Goal: Check status: Check status

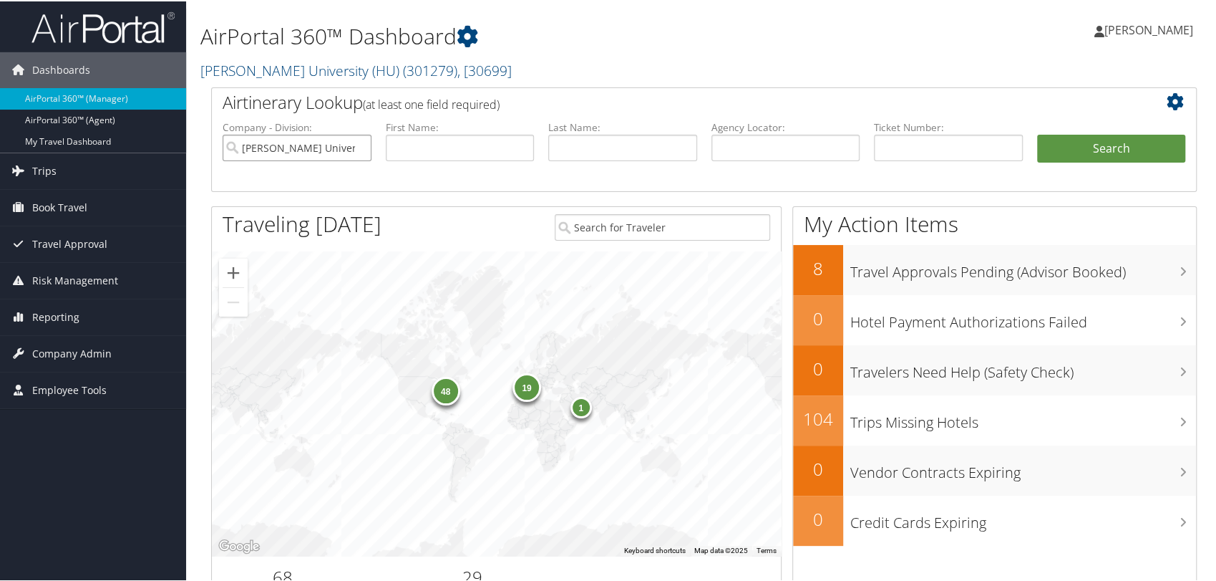
click at [356, 143] on input "[PERSON_NAME] University (HU)" at bounding box center [297, 146] width 149 height 26
click at [342, 151] on input "search" at bounding box center [297, 146] width 149 height 26
click at [67, 355] on span "Company Admin" at bounding box center [71, 352] width 79 height 36
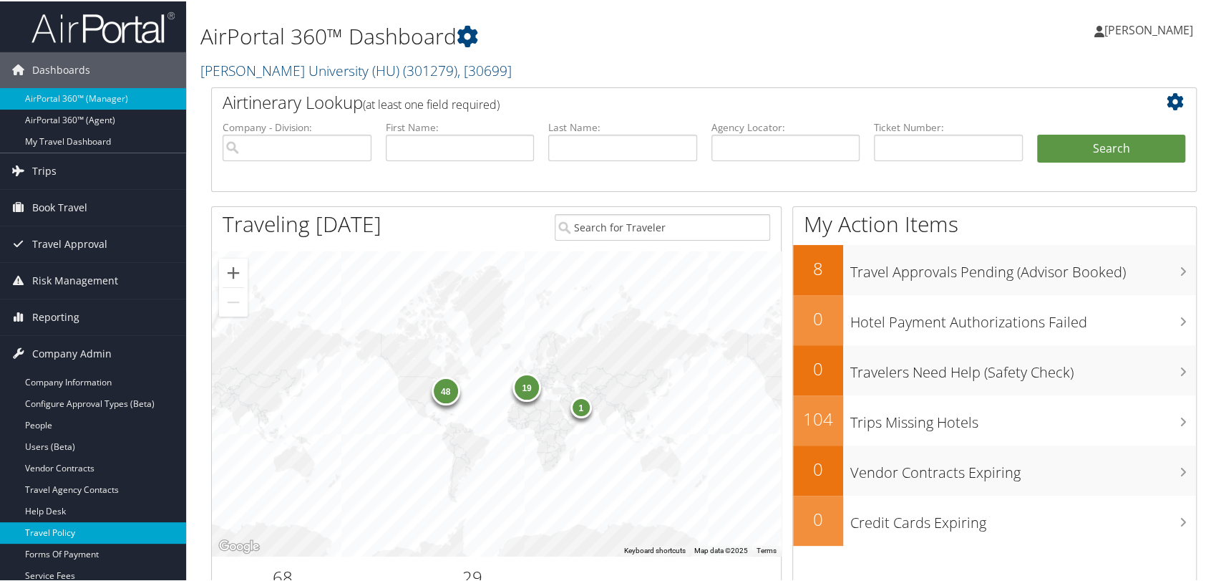
click at [63, 533] on link "Travel Policy" at bounding box center [93, 530] width 186 height 21
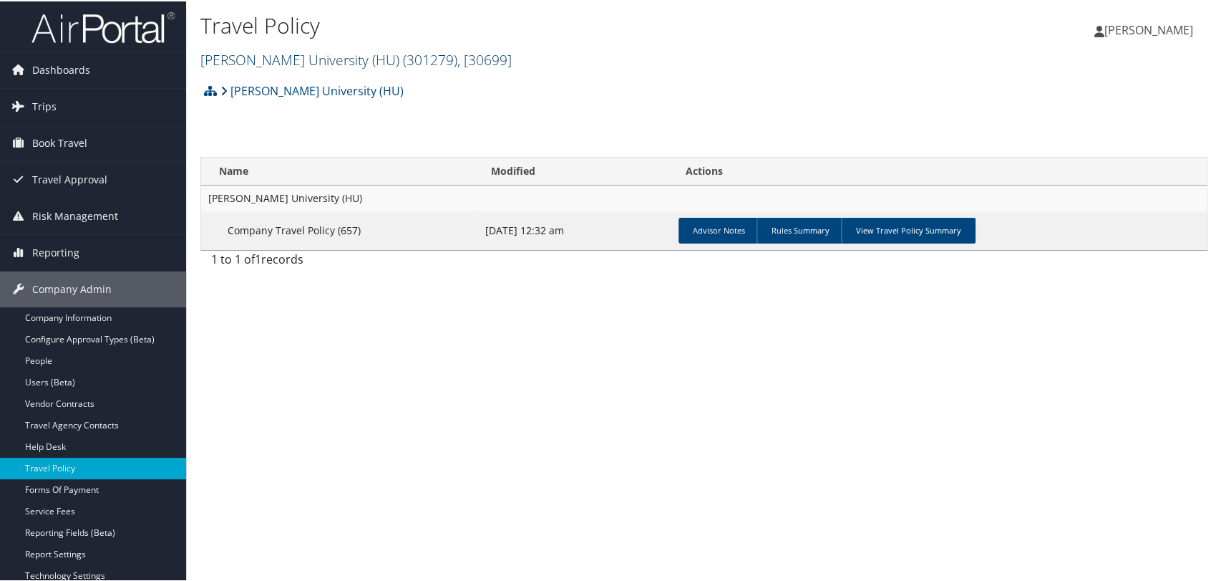
click at [337, 57] on link "[PERSON_NAME] University (HU) ( 301279 ) , [ 30699 ]" at bounding box center [355, 58] width 311 height 19
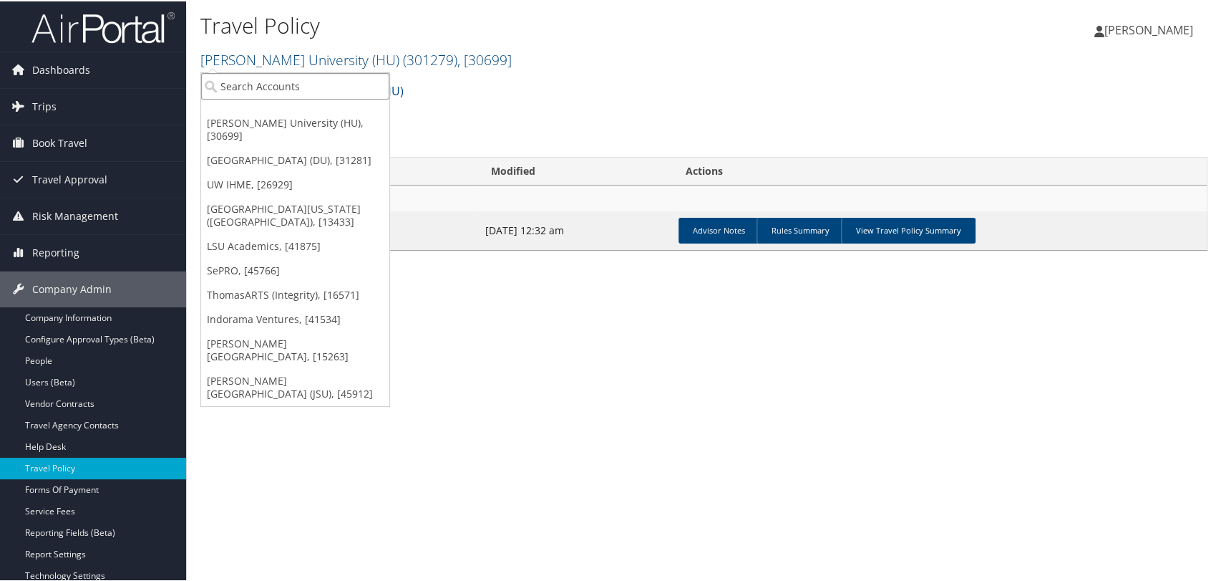
click at [327, 78] on input "search" at bounding box center [295, 85] width 188 height 26
type input "sepro"
click at [279, 112] on div "SePRO (302051), [45766]" at bounding box center [295, 111] width 204 height 13
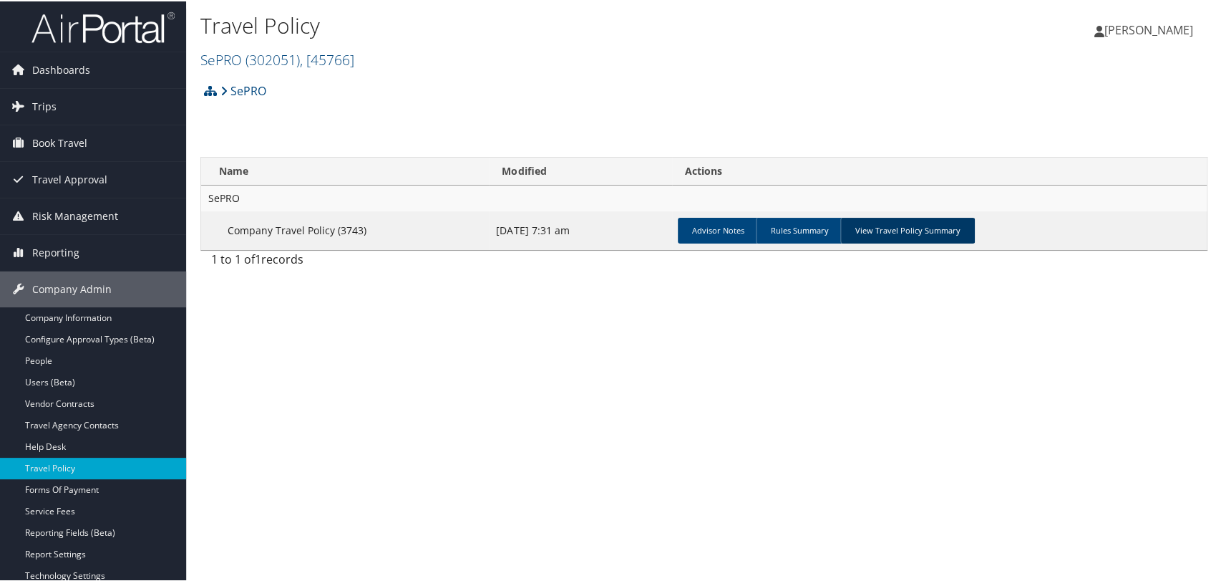
click at [905, 238] on link "View Travel Policy Summary" at bounding box center [907, 229] width 135 height 26
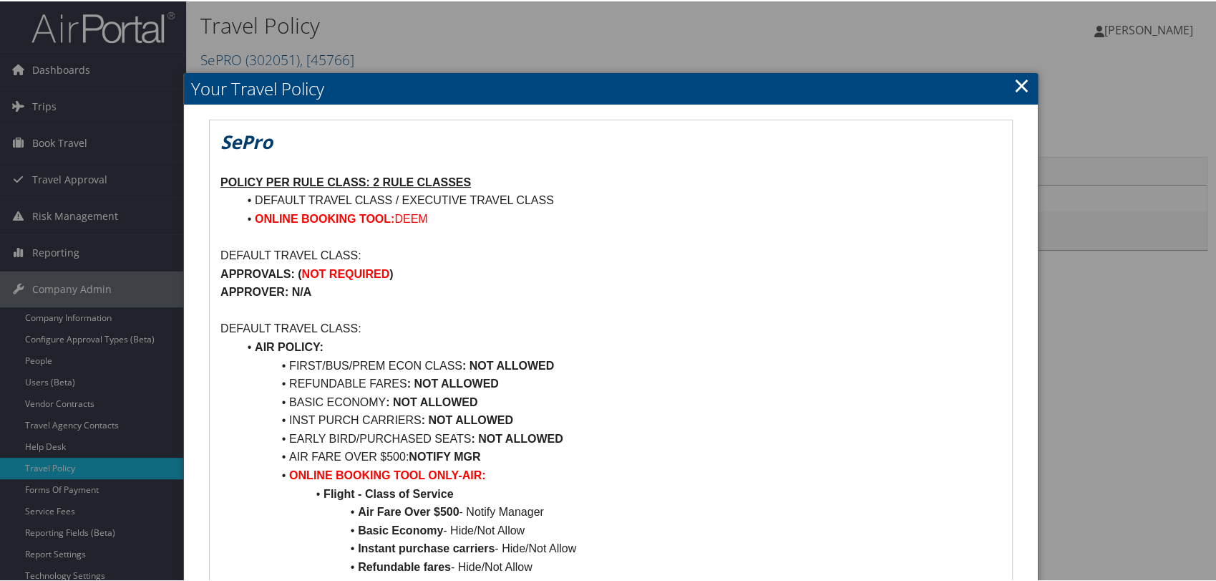
click at [1014, 87] on link "×" at bounding box center [1022, 83] width 16 height 29
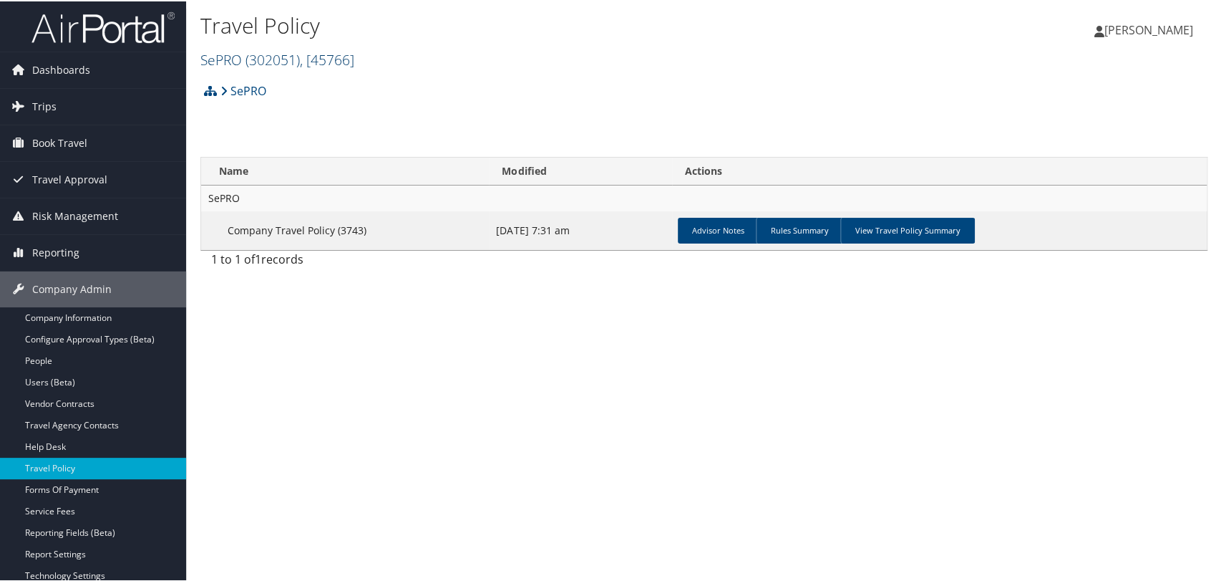
click at [275, 62] on span "( 302051 )" at bounding box center [273, 58] width 54 height 19
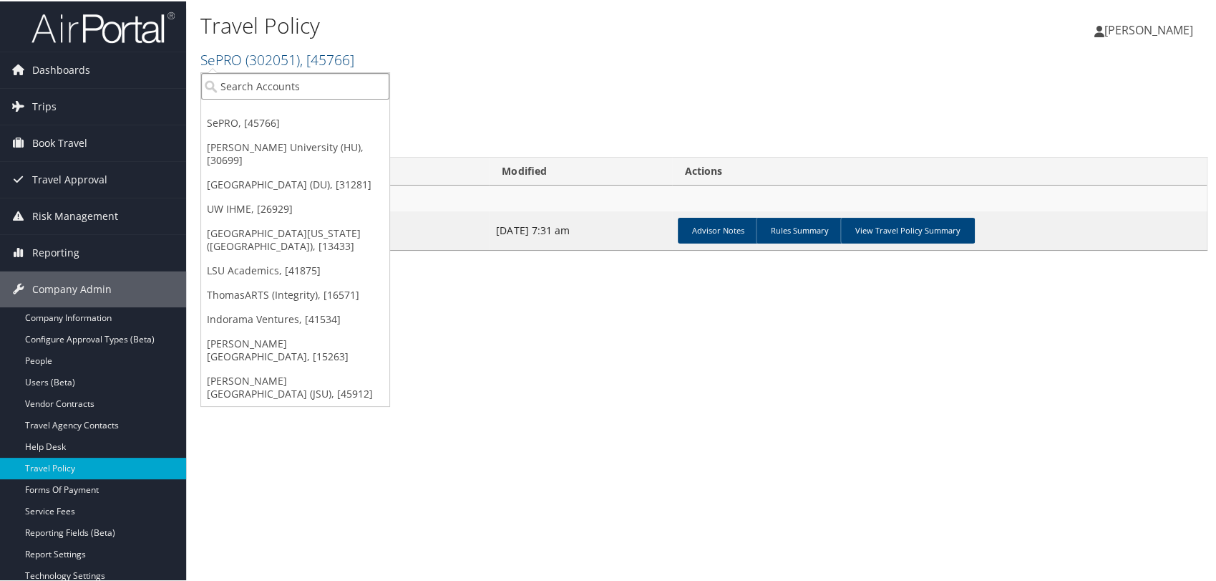
click at [271, 87] on input "search" at bounding box center [295, 85] width 188 height 26
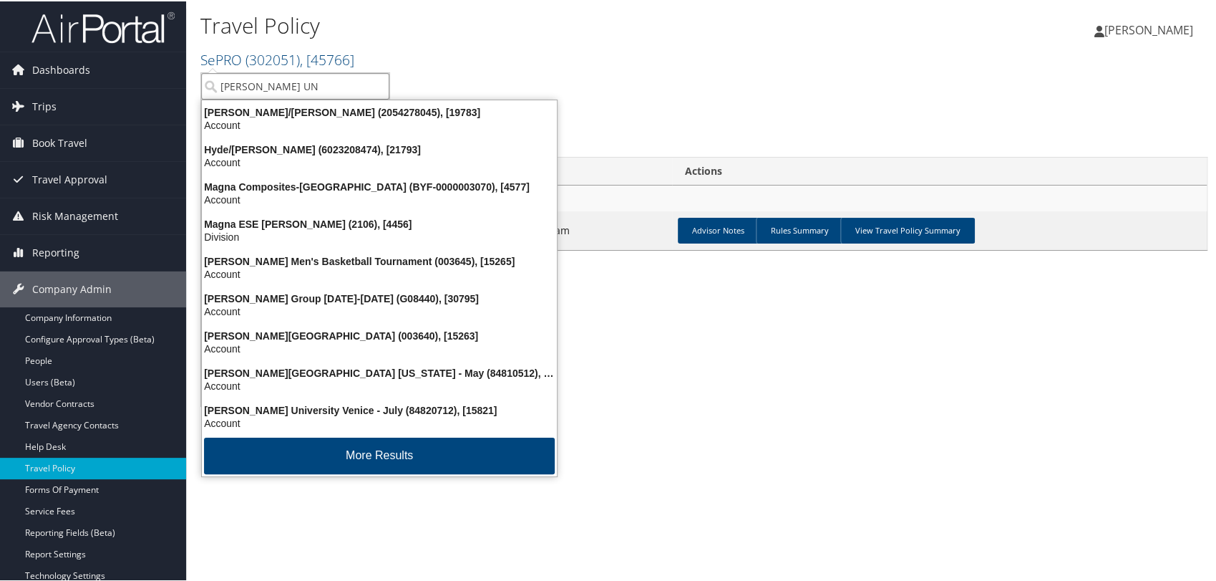
type input "TROY UNI"
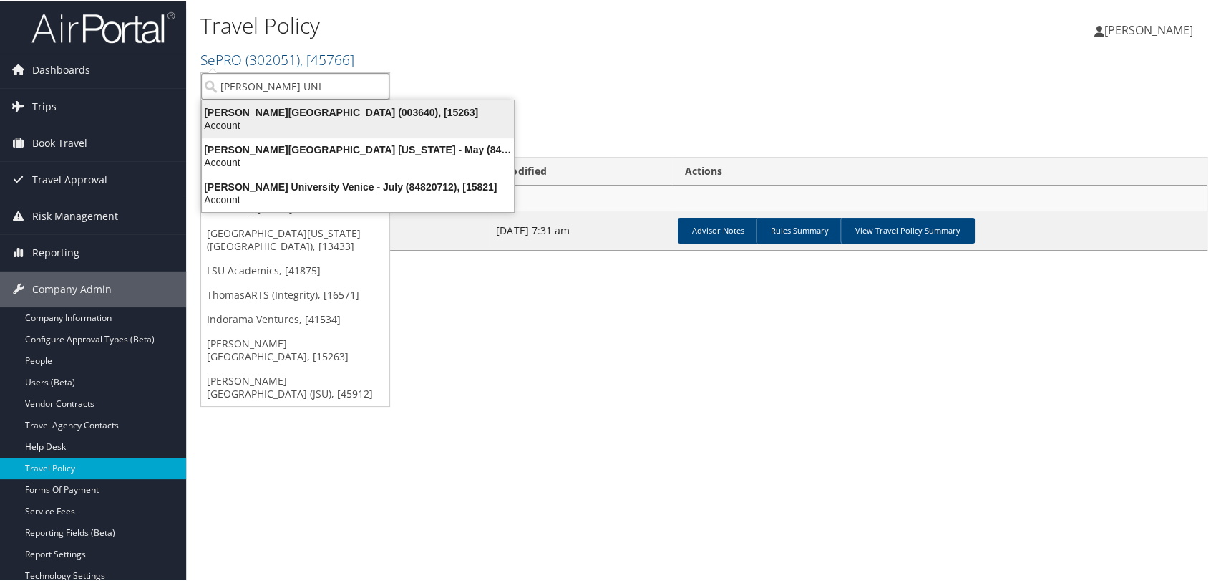
click at [255, 120] on div "Account" at bounding box center [357, 123] width 329 height 13
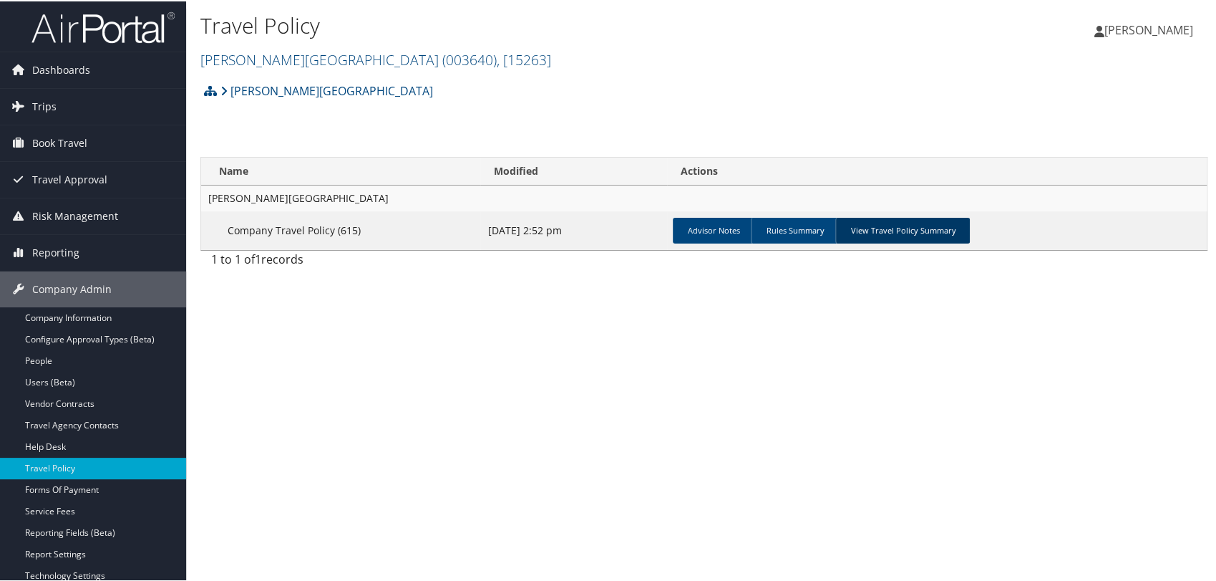
click at [908, 226] on link "View Travel Policy Summary" at bounding box center [902, 229] width 135 height 26
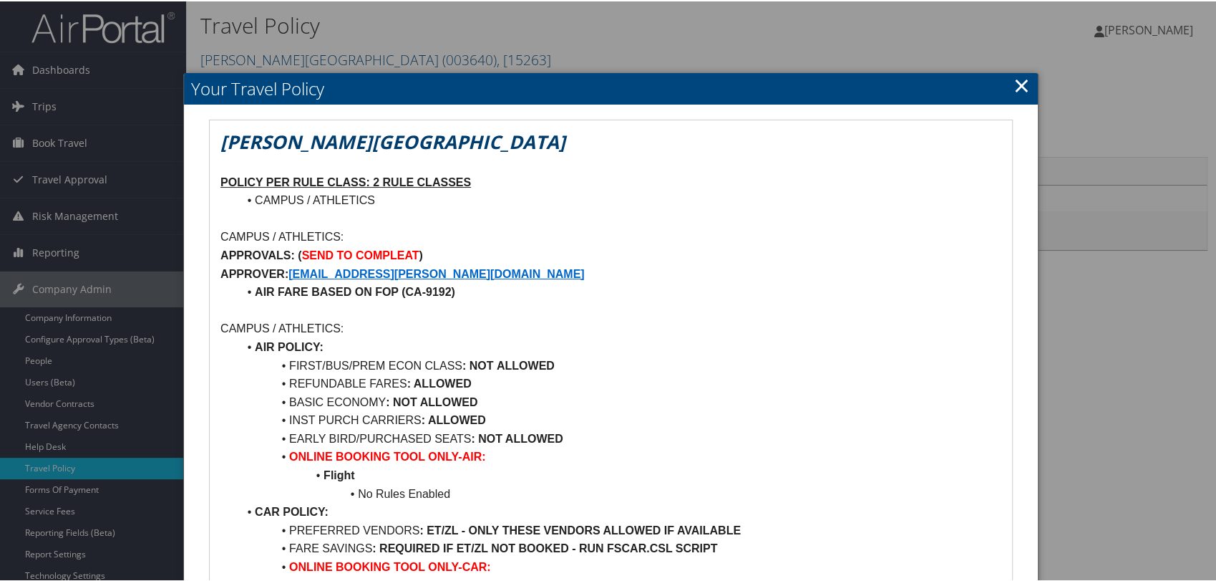
click at [1019, 84] on link "×" at bounding box center [1022, 83] width 16 height 29
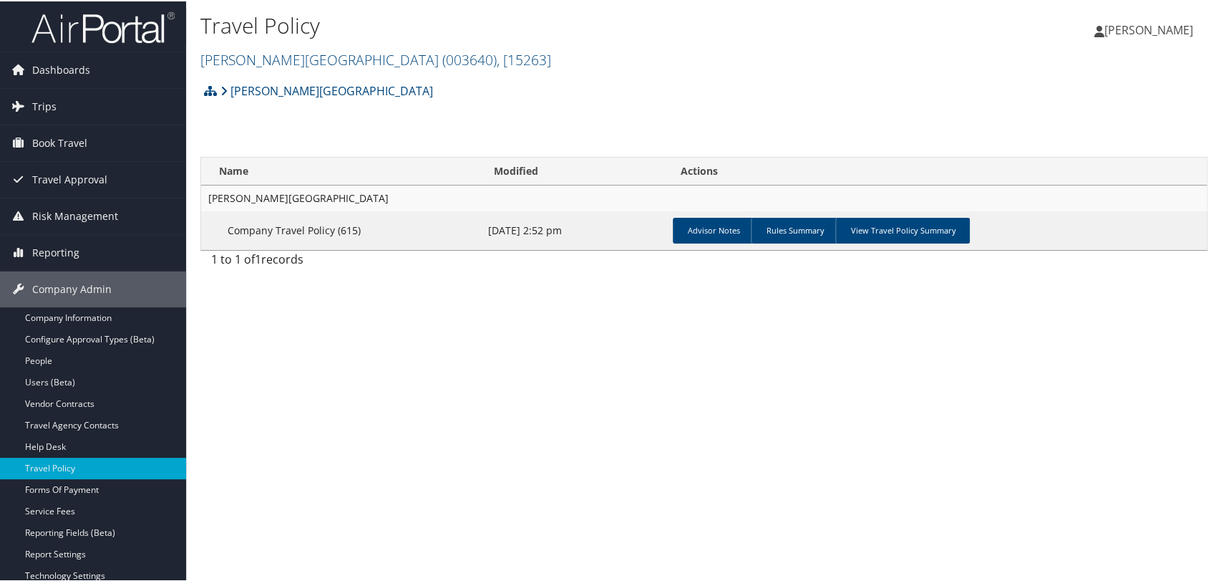
click at [84, 20] on img at bounding box center [102, 26] width 143 height 34
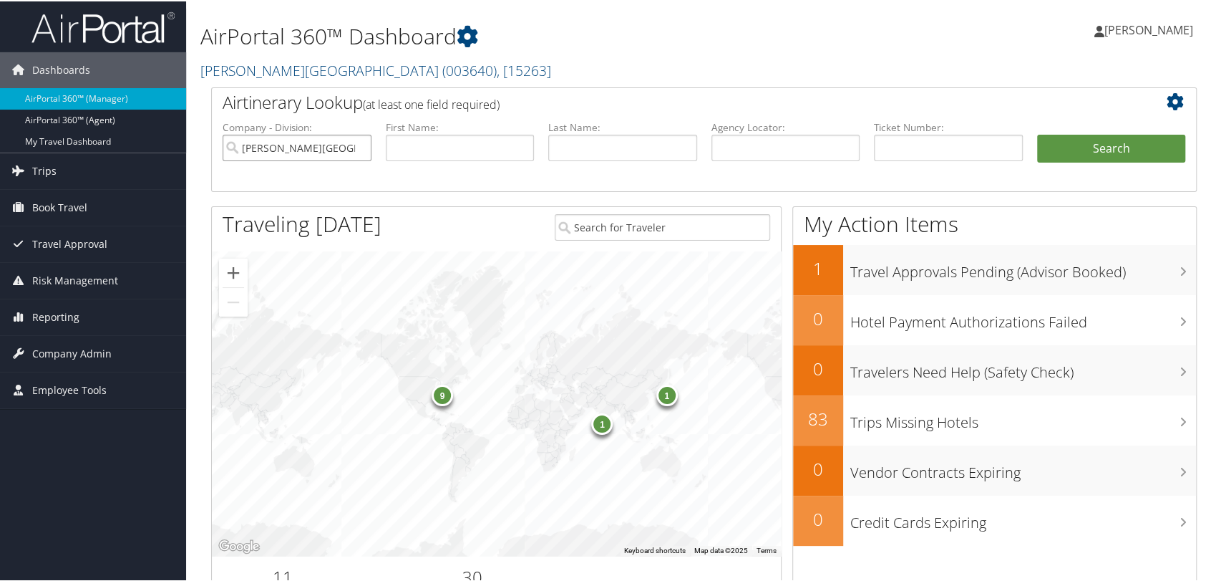
click at [360, 144] on input "[PERSON_NAME][GEOGRAPHIC_DATA]" at bounding box center [297, 146] width 149 height 26
click at [735, 150] on input "text" at bounding box center [786, 146] width 149 height 26
paste input "DK3BVV"
type input "DK3BVV"
click at [1037, 133] on button "Search" at bounding box center [1111, 147] width 149 height 29
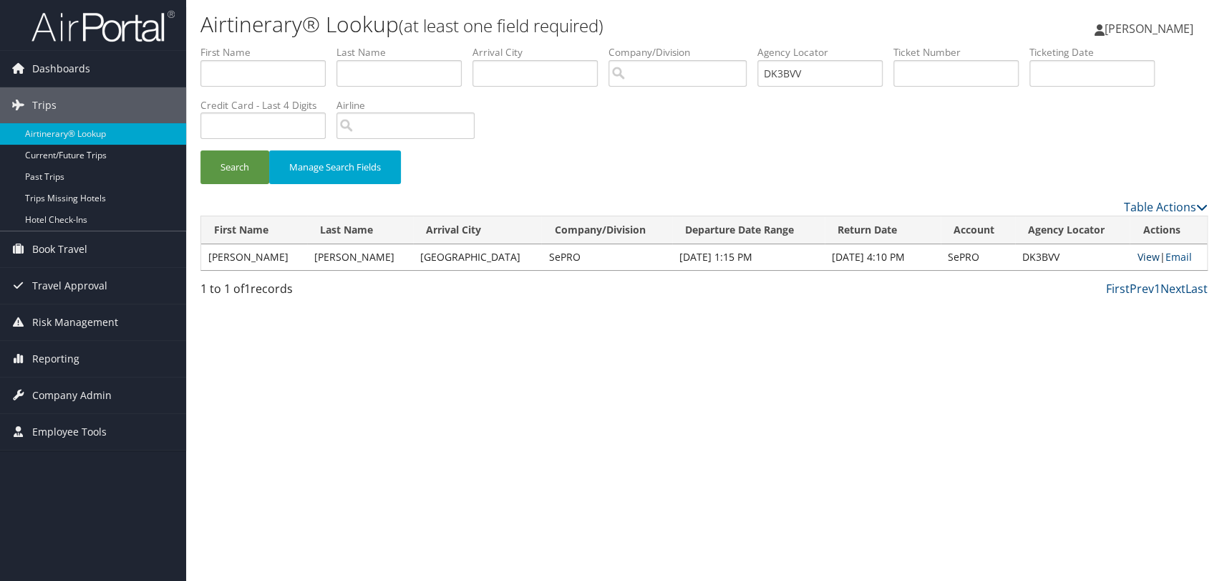
click at [1138, 257] on link "View" at bounding box center [1148, 257] width 22 height 14
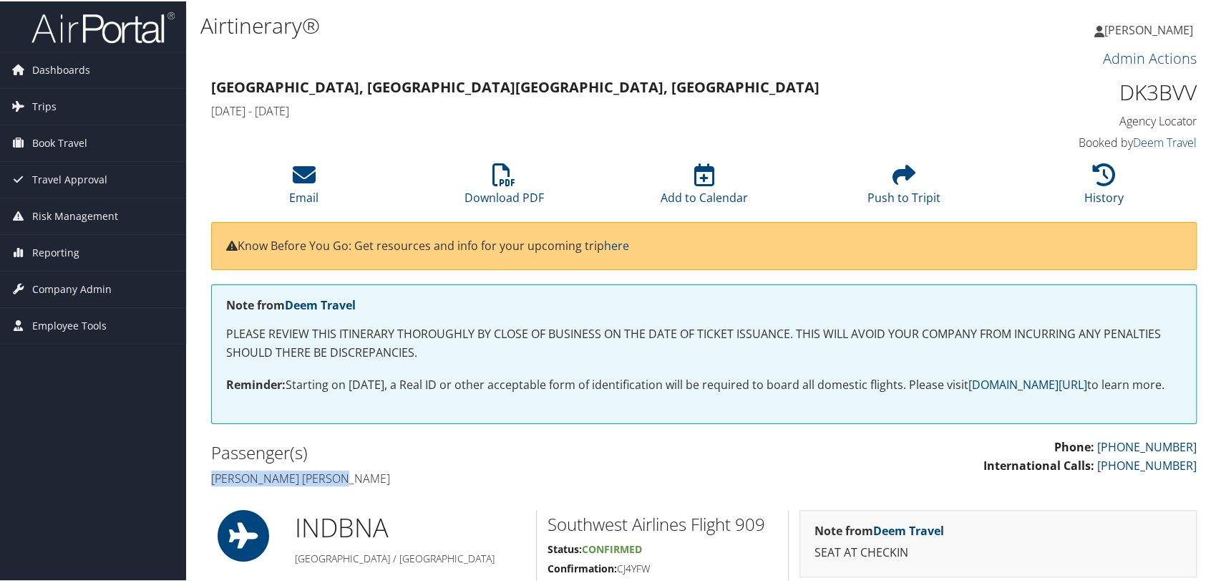
drag, startPoint x: 209, startPoint y: 493, endPoint x: 354, endPoint y: 493, distance: 144.6
click at [354, 490] on div "Passenger(s) [PERSON_NAME] [PERSON_NAME]" at bounding box center [452, 464] width 504 height 54
copy h4 "[PERSON_NAME] [PERSON_NAME]"
click at [505, 177] on icon at bounding box center [504, 173] width 23 height 23
click at [79, 294] on span "Company Admin" at bounding box center [71, 288] width 79 height 36
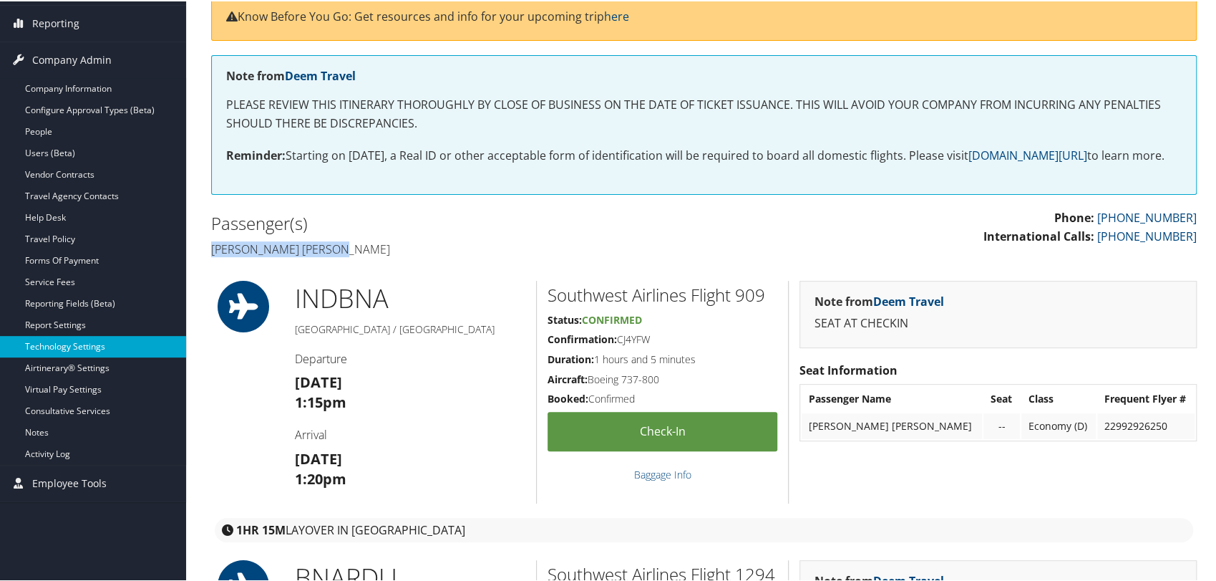
scroll to position [238, 0]
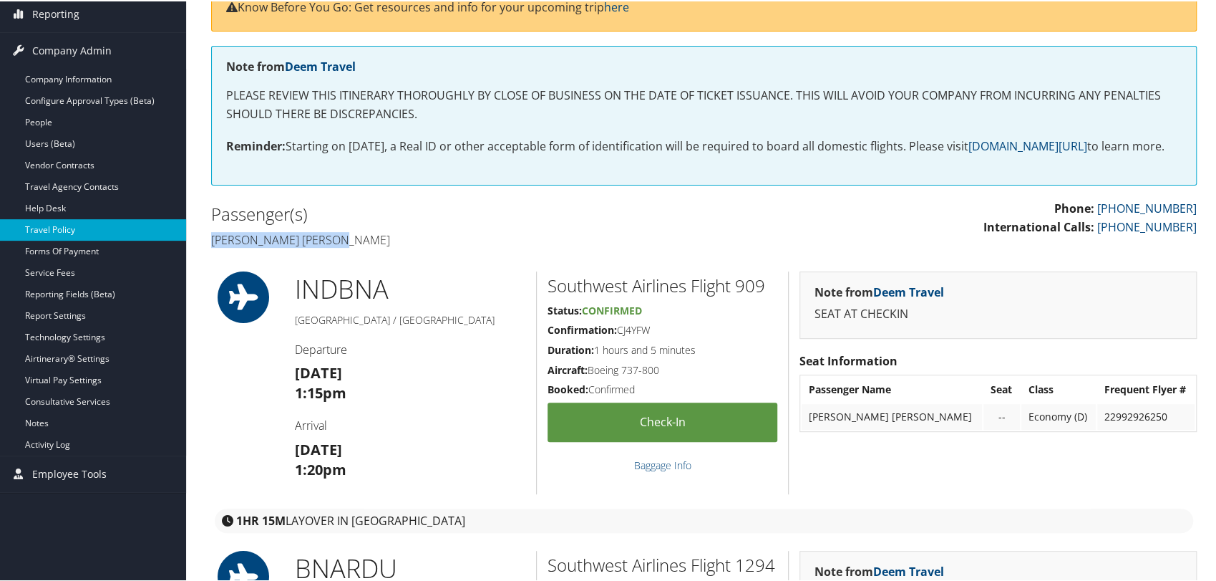
click at [77, 230] on link "Travel Policy" at bounding box center [93, 228] width 186 height 21
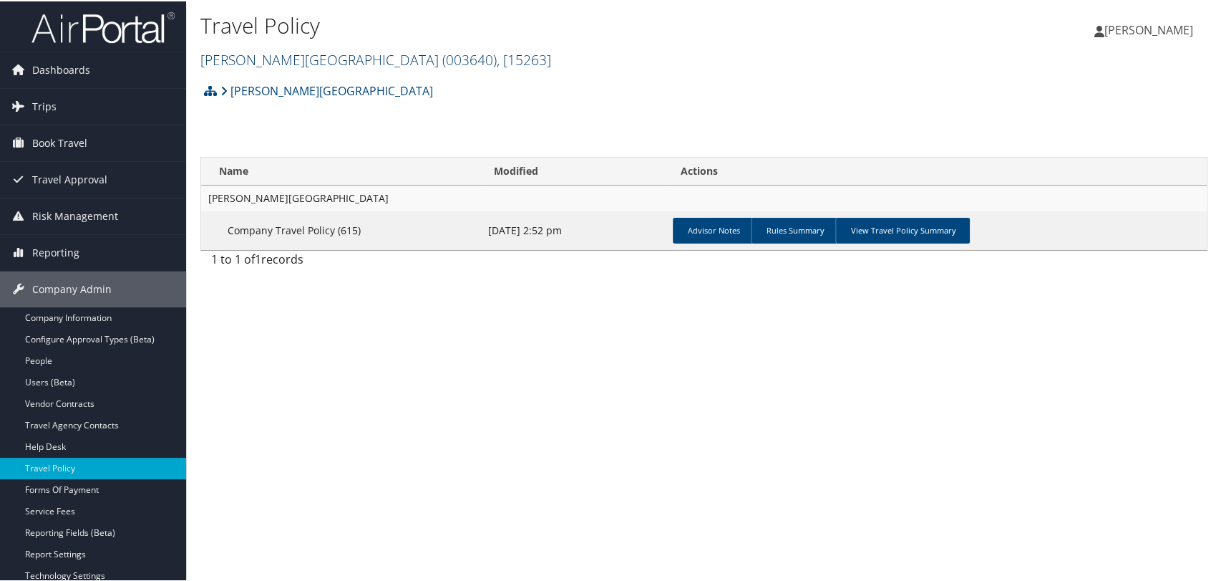
click at [260, 55] on link "Troy University ( 003640 ) , [ 15263 ]" at bounding box center [375, 58] width 351 height 19
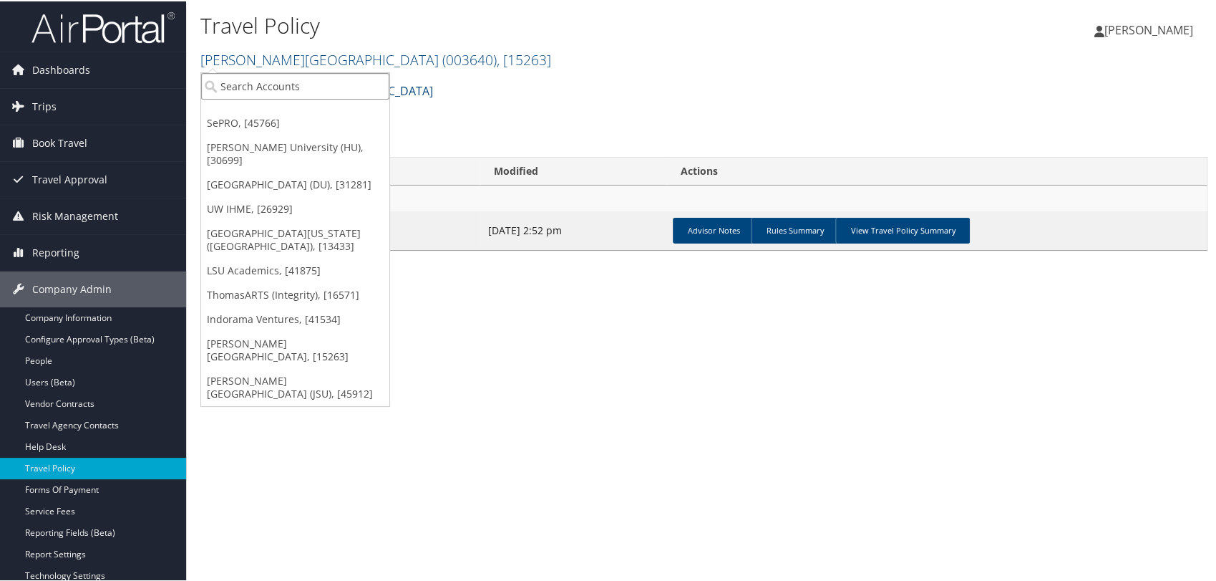
click at [258, 82] on input "search" at bounding box center [295, 85] width 188 height 26
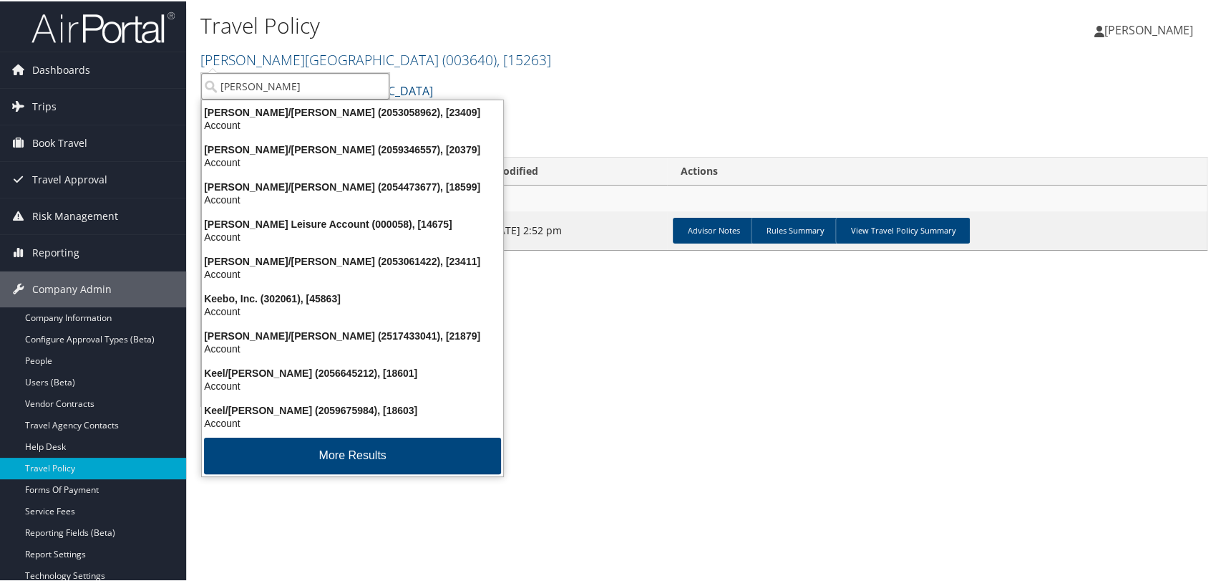
type input "kent"
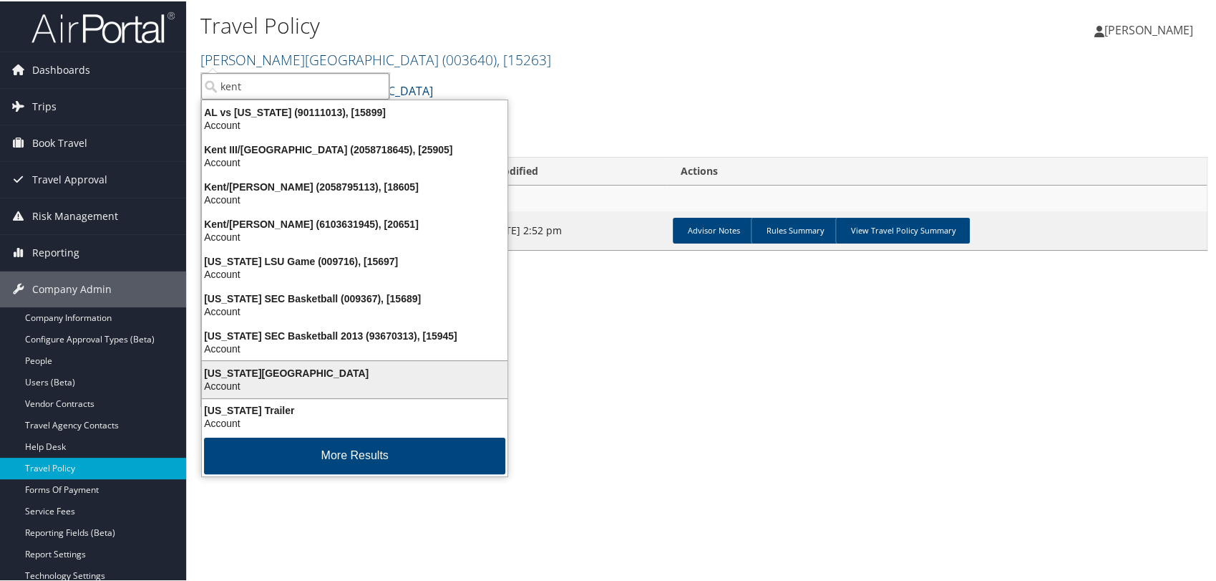
click at [276, 374] on div "[US_STATE][GEOGRAPHIC_DATA]" at bounding box center [354, 371] width 323 height 13
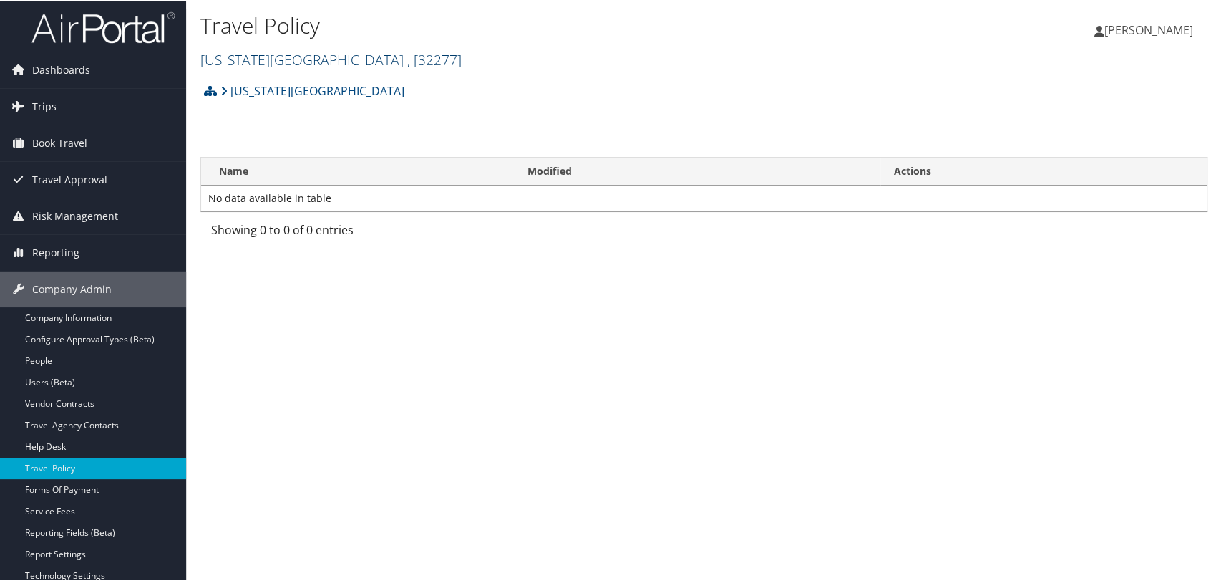
click at [312, 62] on link "[US_STATE][GEOGRAPHIC_DATA] , [ 32277 ]" at bounding box center [330, 58] width 261 height 19
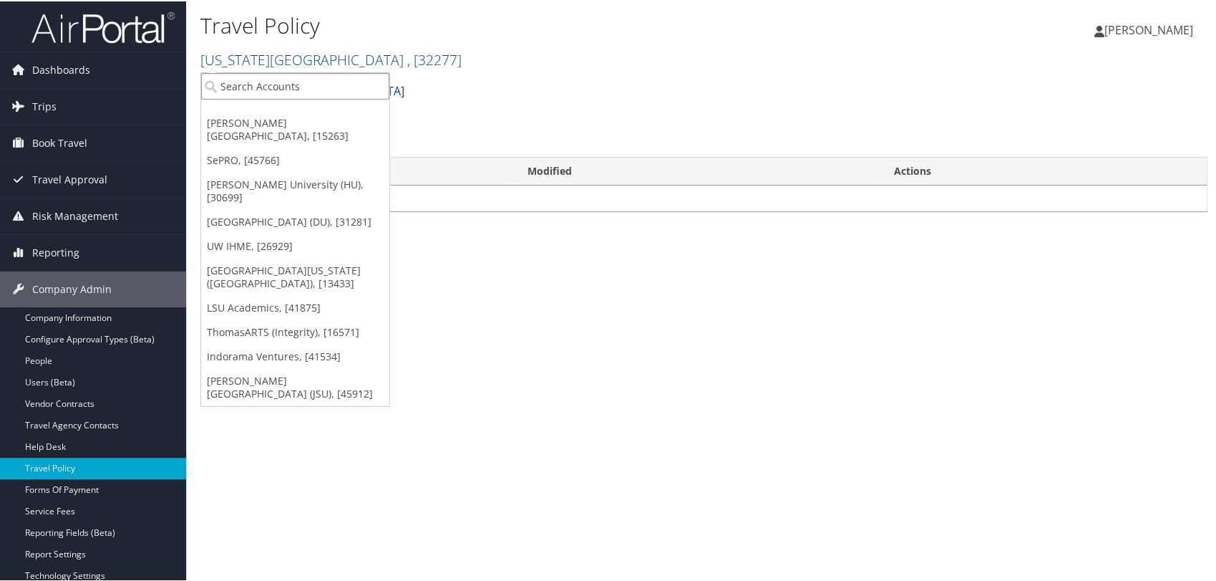
click at [306, 91] on input "search" at bounding box center [295, 85] width 188 height 26
type input "h"
type input "kent university"
click at [586, 85] on div "Kentucky State University Account Structure Kentucky State University INACTIVE …" at bounding box center [703, 94] width 1007 height 39
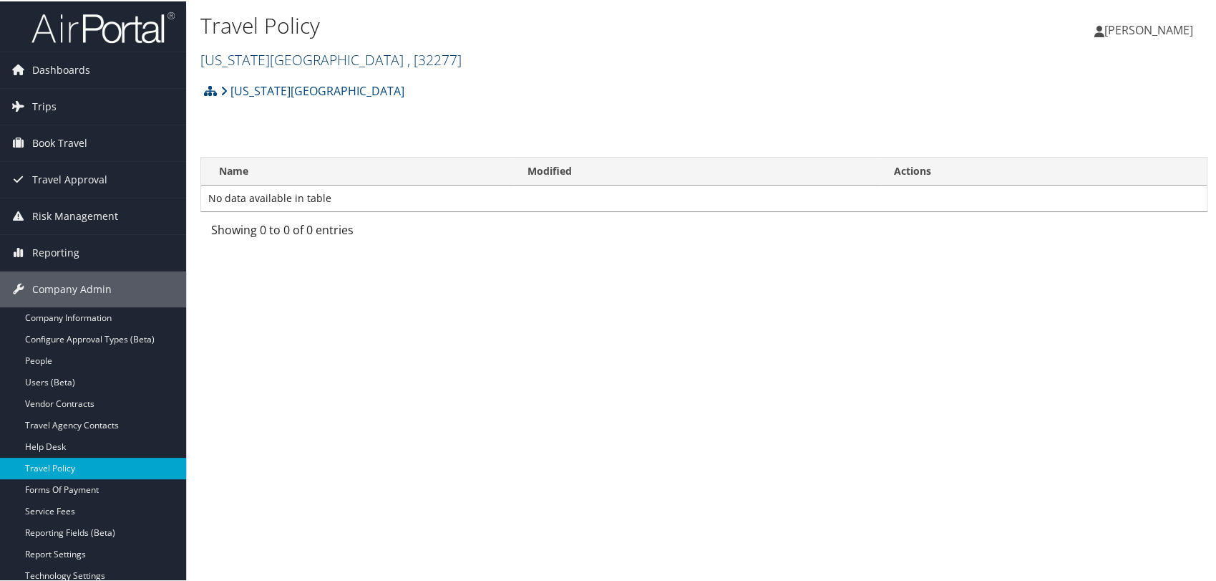
click at [288, 59] on link "Kentucky State University , [ 32277 ]" at bounding box center [330, 58] width 261 height 19
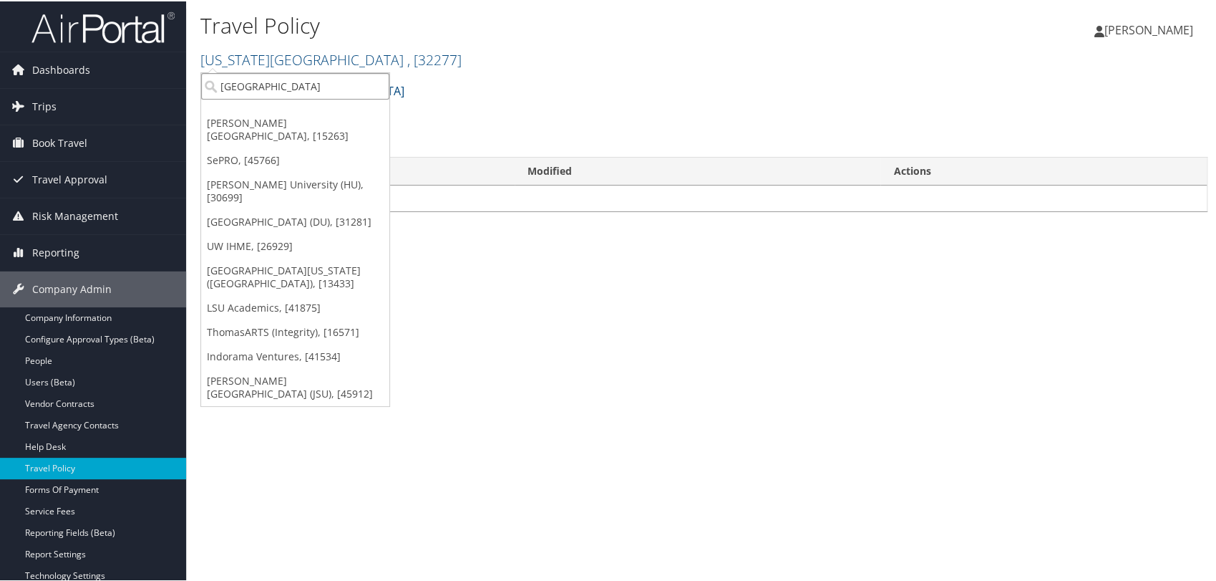
click at [279, 87] on input "kent university" at bounding box center [295, 85] width 188 height 26
click at [279, 87] on input "search" at bounding box center [295, 85] width 188 height 26
paste input "1509"
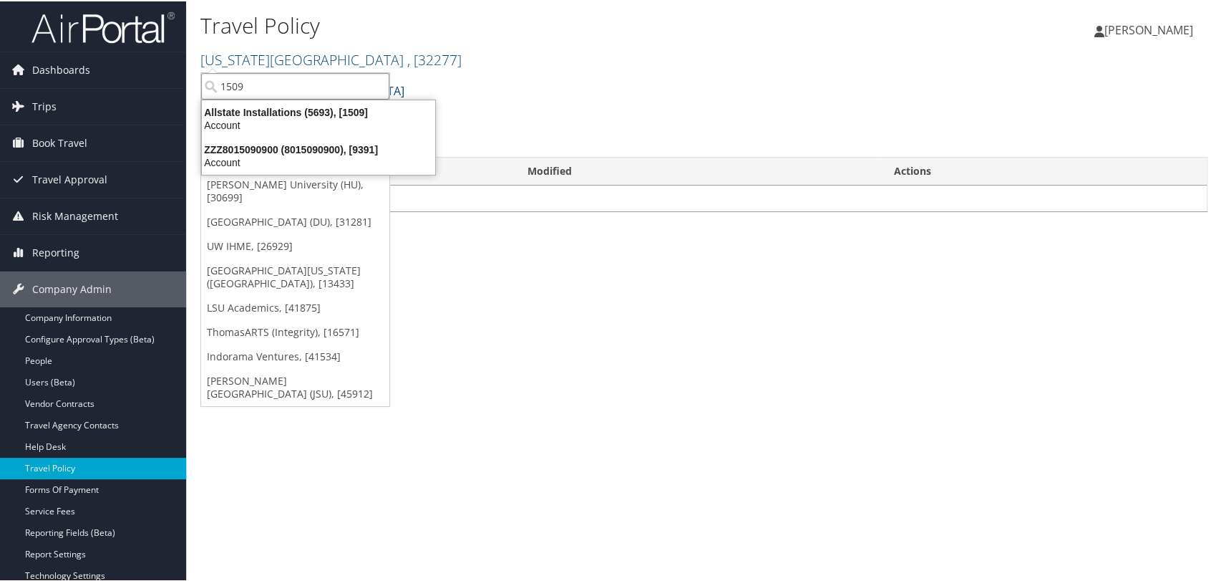
type input "1509"
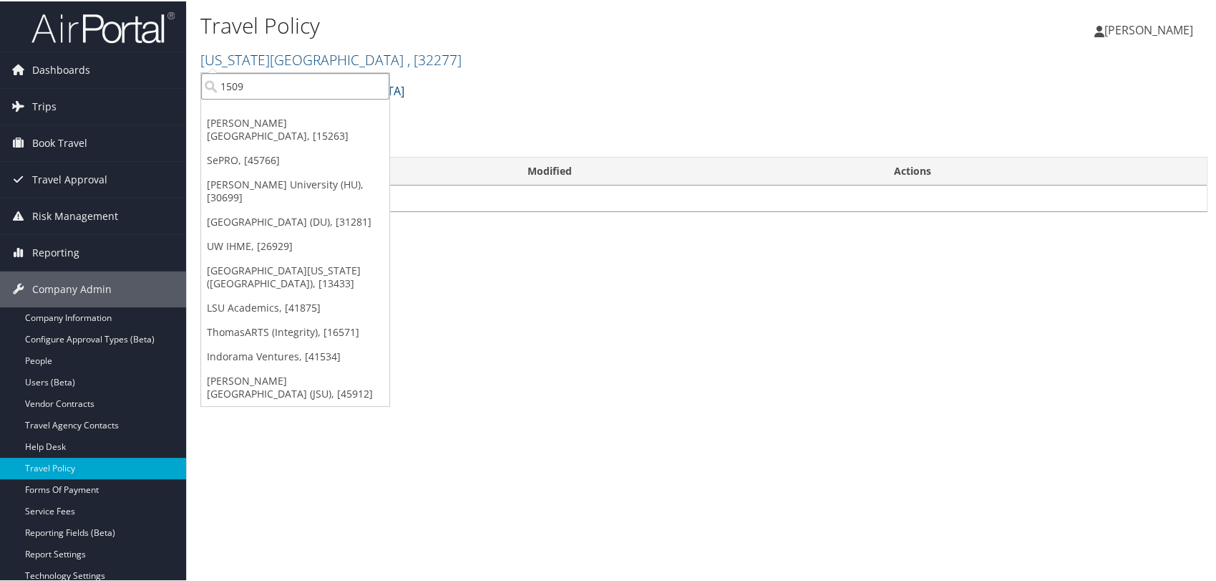
click at [268, 84] on input "1509" at bounding box center [295, 85] width 188 height 26
click at [268, 84] on input "search" at bounding box center [295, 85] width 188 height 26
paste input "30357"
type input "30357"
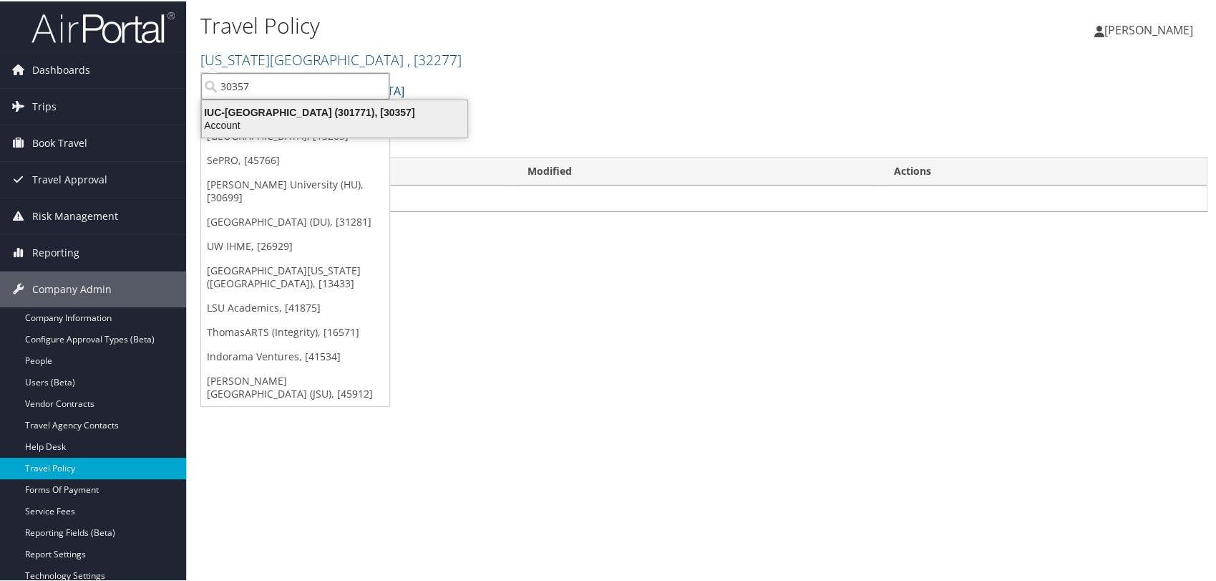
click at [272, 121] on div "Account" at bounding box center [334, 123] width 283 height 13
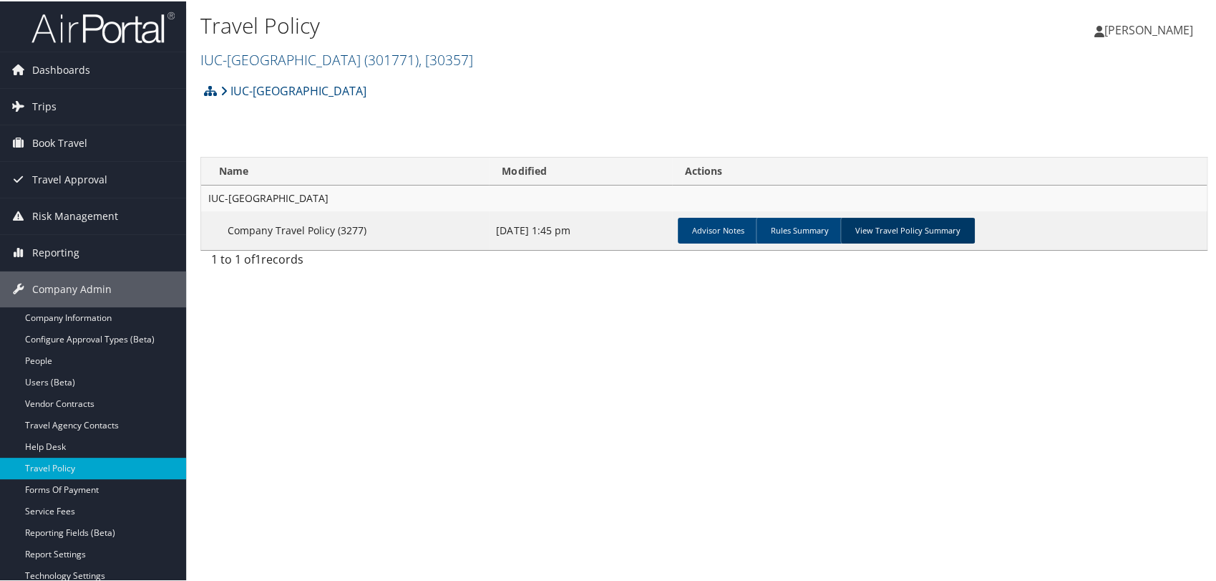
click at [901, 236] on link "View Travel Policy Summary" at bounding box center [907, 229] width 135 height 26
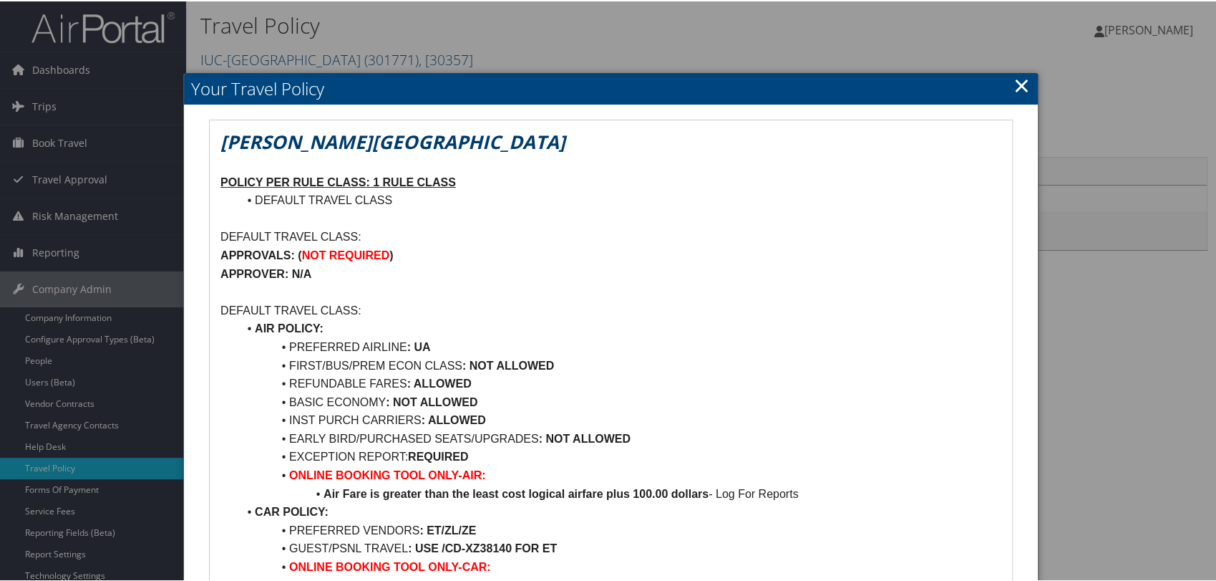
click at [1020, 85] on link "×" at bounding box center [1022, 83] width 16 height 29
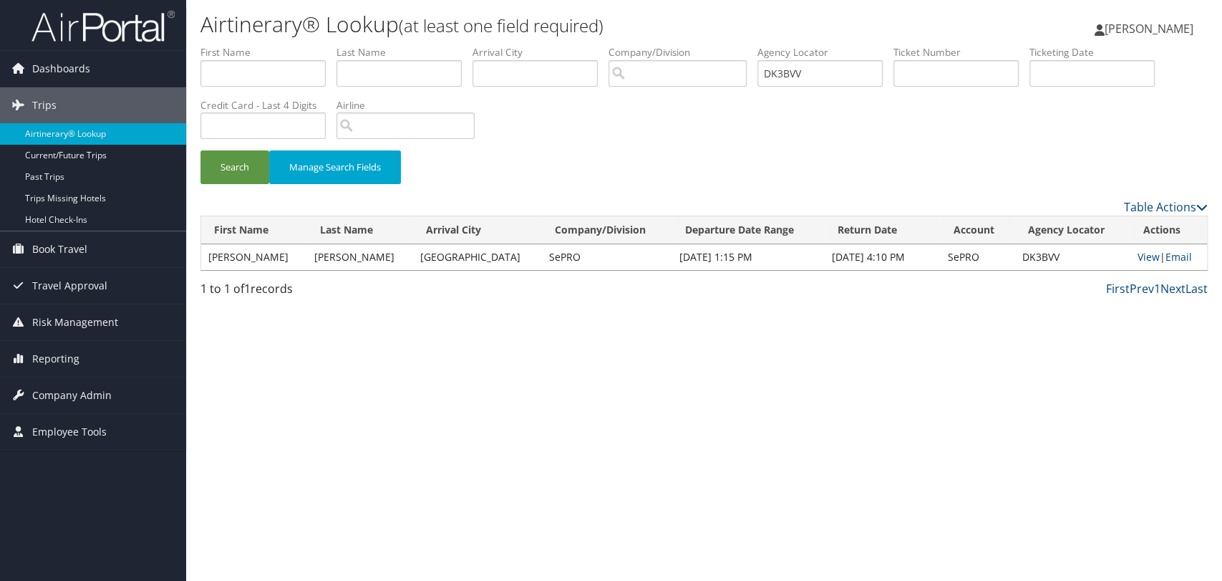
click at [92, 14] on img at bounding box center [102, 26] width 143 height 34
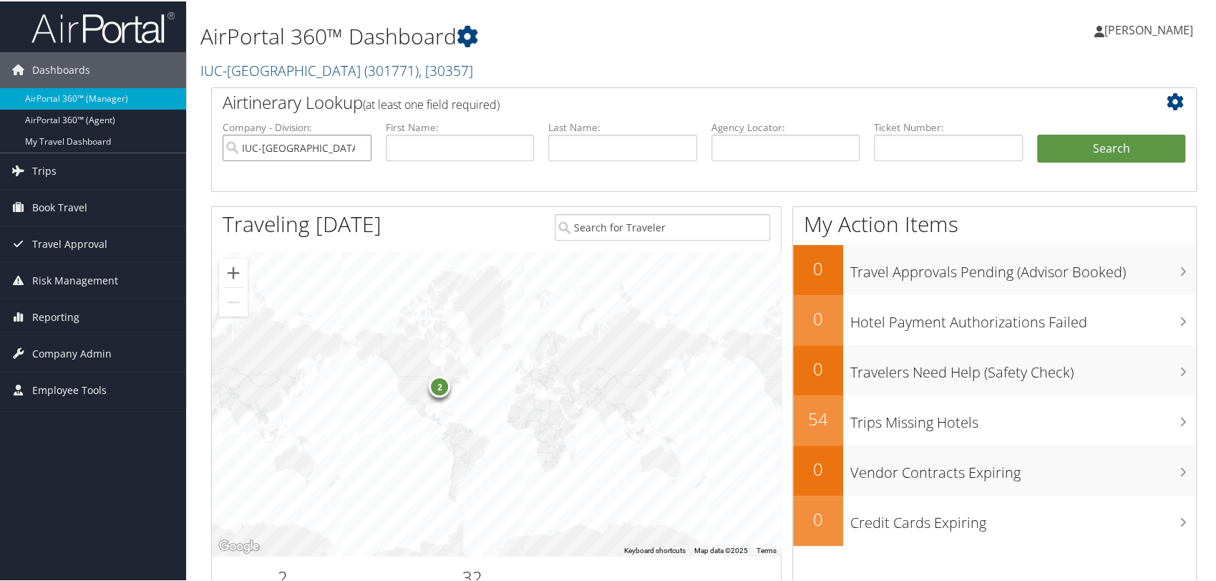
click at [357, 149] on input "IUC-[GEOGRAPHIC_DATA]" at bounding box center [297, 146] width 149 height 26
click at [757, 141] on input "text" at bounding box center [786, 146] width 149 height 26
paste input "DL6VT5"
type input "DL6VT5"
click at [1037, 133] on button "Search" at bounding box center [1111, 147] width 149 height 29
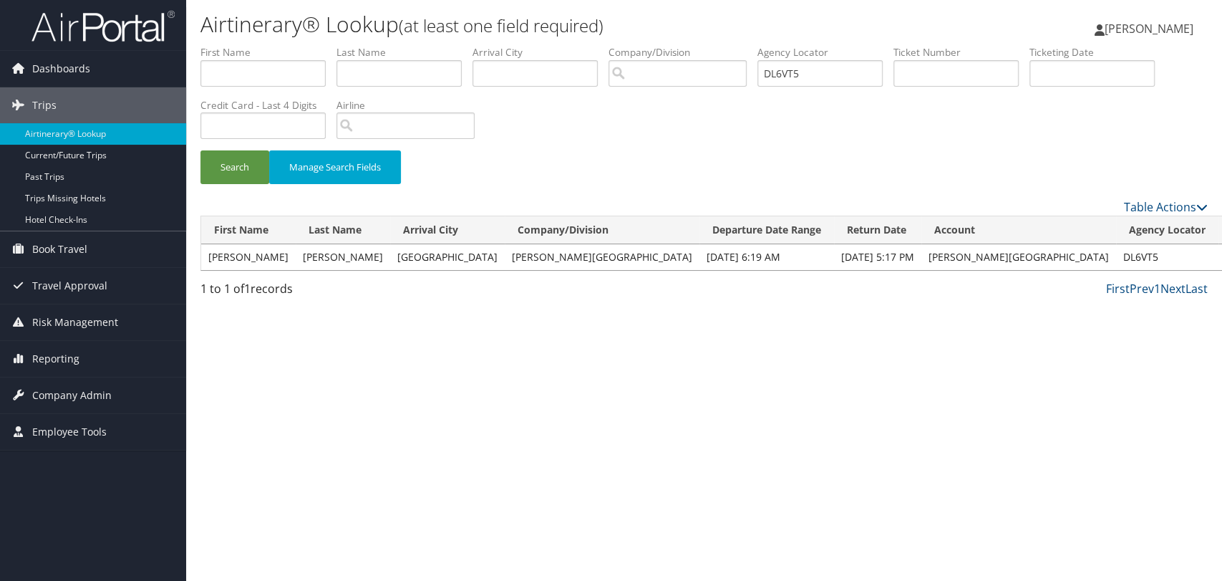
click at [1221, 258] on link "View" at bounding box center [1237, 257] width 22 height 14
click at [59, 388] on span "Company Admin" at bounding box center [71, 395] width 79 height 36
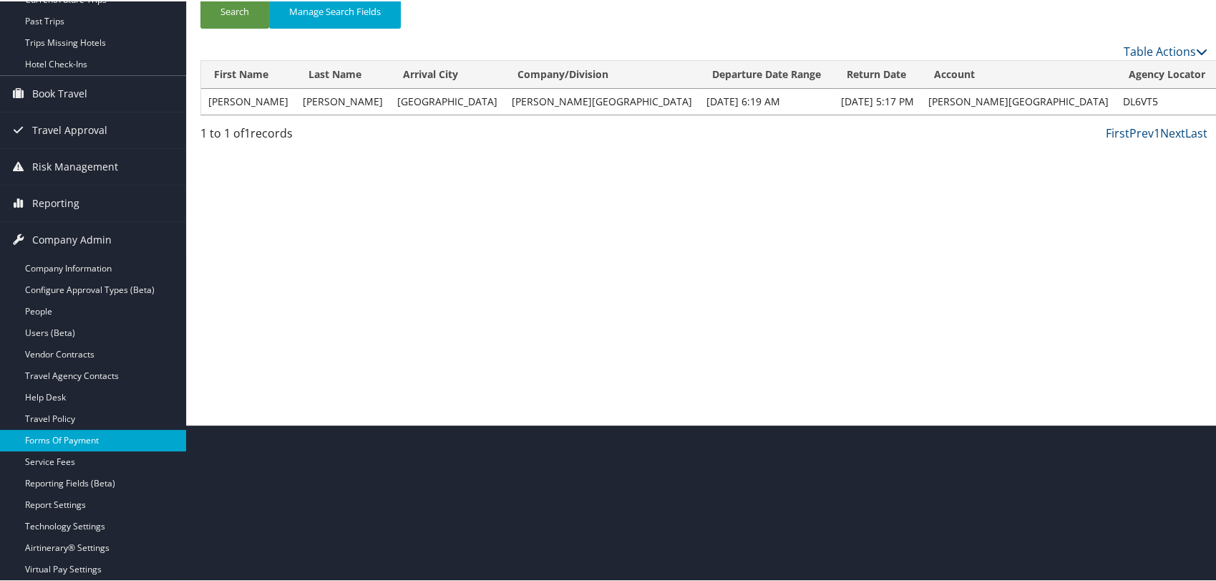
scroll to position [159, 0]
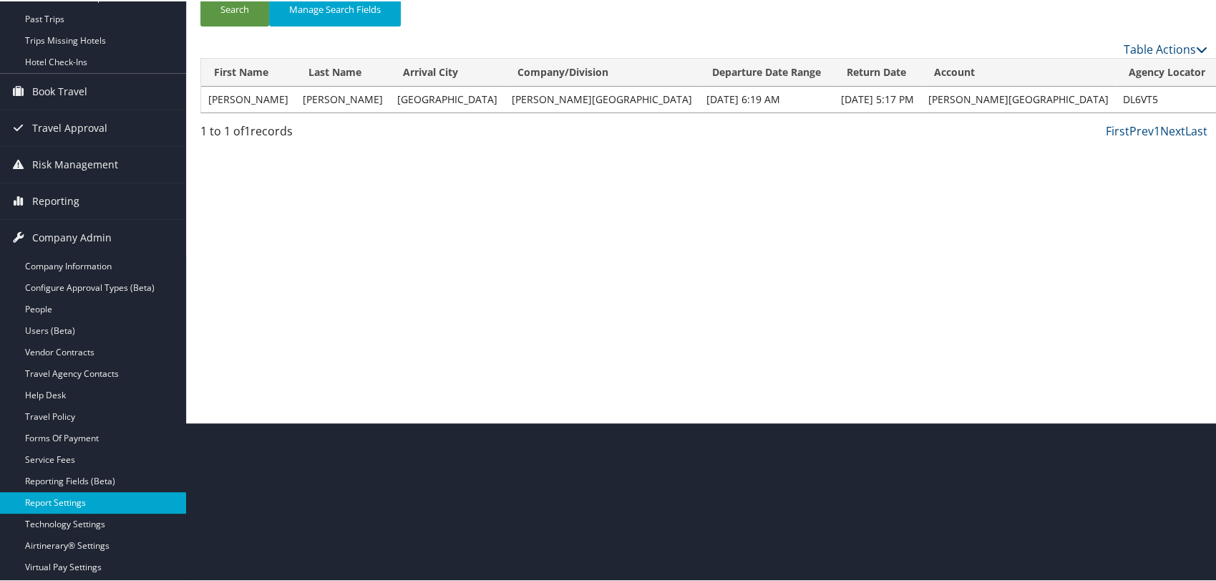
click at [77, 501] on link "Report Settings" at bounding box center [93, 500] width 186 height 21
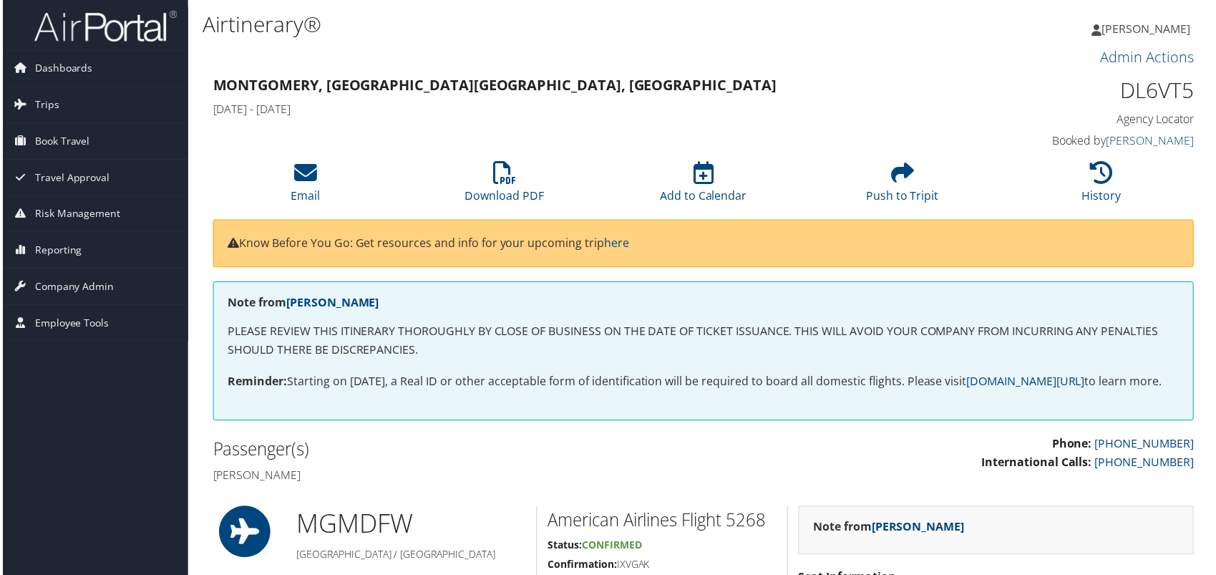
drag, startPoint x: 208, startPoint y: 496, endPoint x: 301, endPoint y: 498, distance: 93.1
click at [301, 490] on div "Passenger(s) Donna m Beisel" at bounding box center [452, 464] width 504 height 54
copy h4 "Donna m Beisel"
click at [495, 180] on icon at bounding box center [504, 173] width 23 height 23
click at [1128, 84] on h1 "DL6VT5" at bounding box center [1081, 91] width 231 height 30
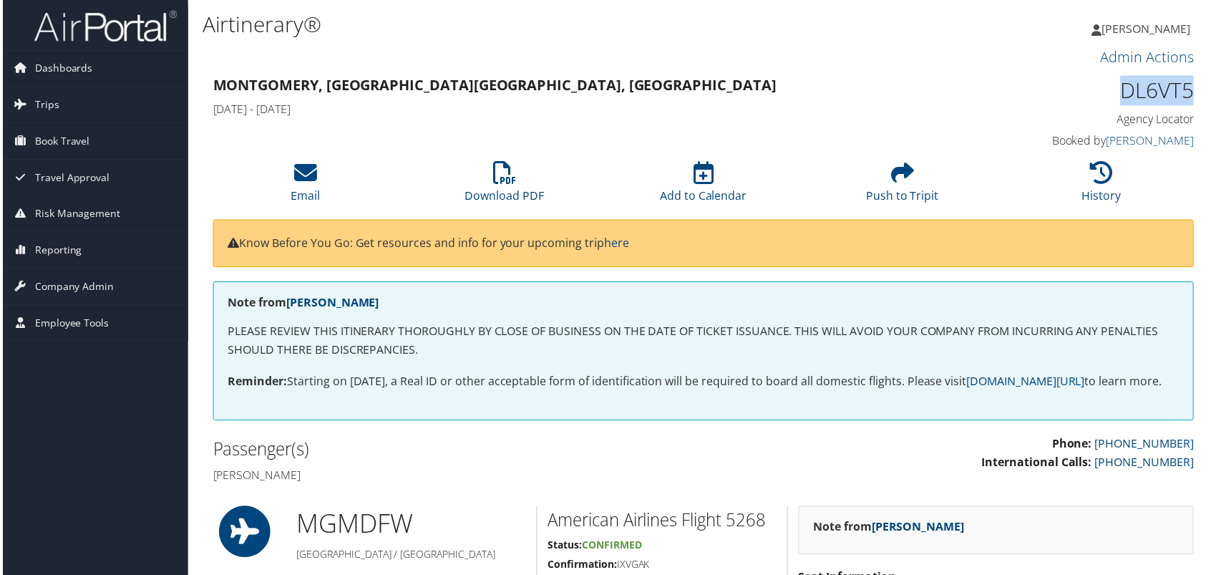
click at [1128, 84] on h1 "DL6VT5" at bounding box center [1081, 91] width 231 height 30
copy h1 "DL6VT5"
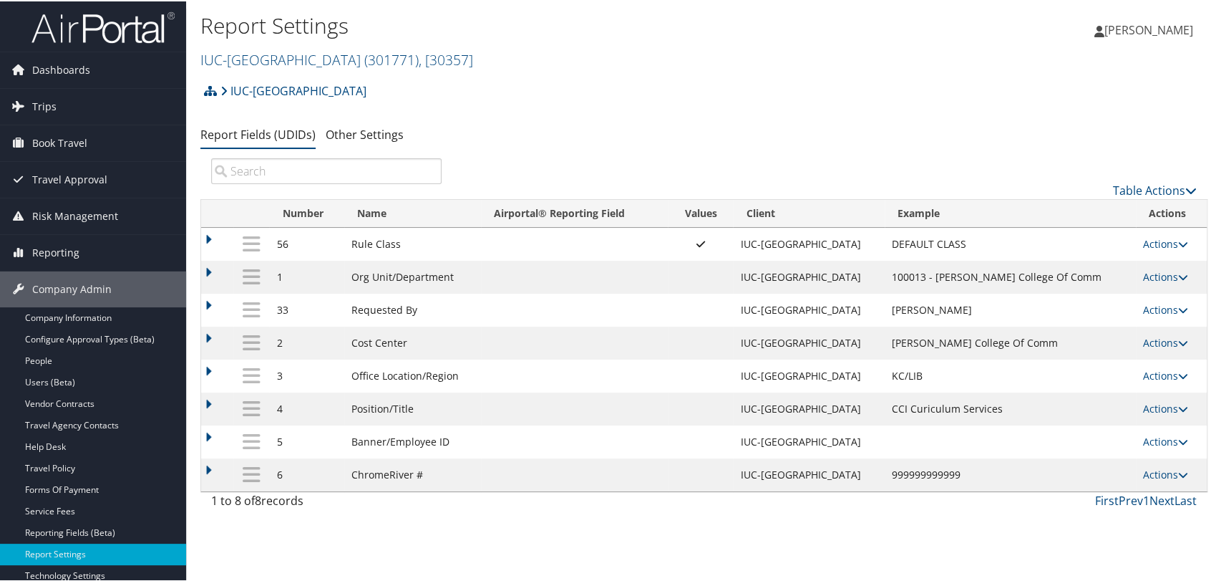
click at [206, 237] on td at bounding box center [217, 242] width 32 height 33
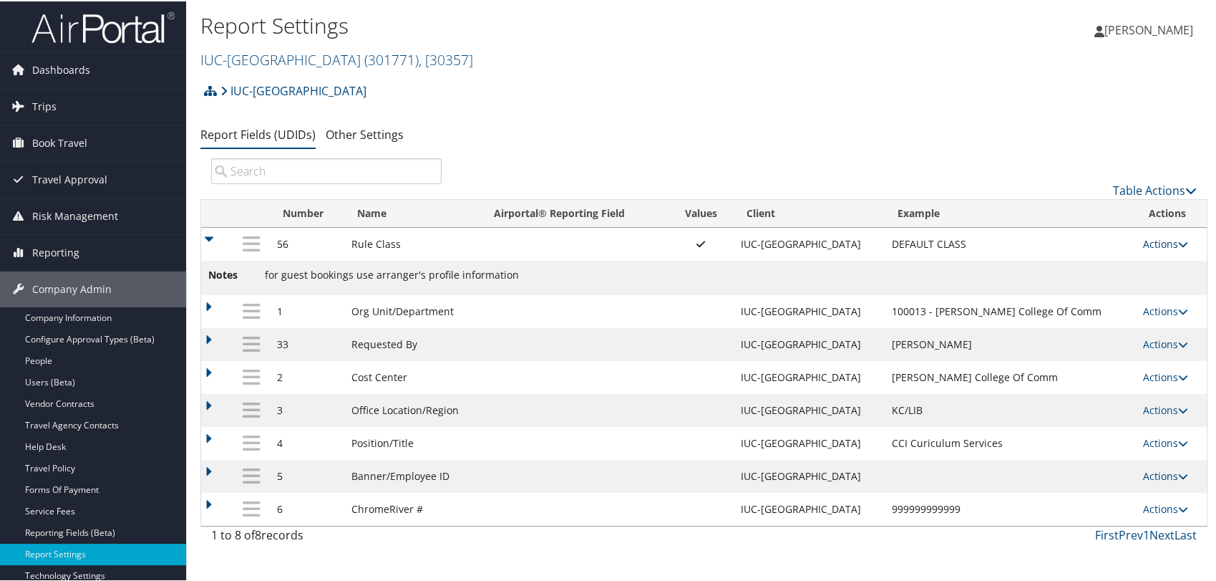
click at [1178, 242] on icon at bounding box center [1183, 243] width 10 height 10
click at [926, 271] on td "Notes for guest bookings use arranger's profile information" at bounding box center [704, 276] width 1006 height 34
click at [63, 460] on link "Travel Policy" at bounding box center [93, 466] width 186 height 21
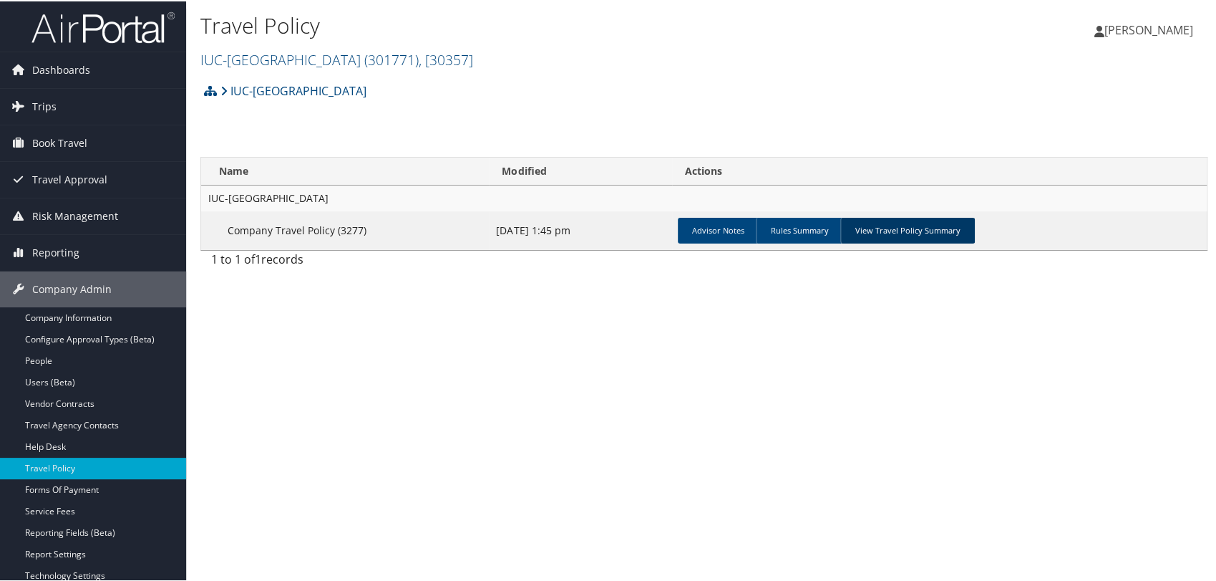
click at [879, 223] on link "View Travel Policy Summary" at bounding box center [907, 229] width 135 height 26
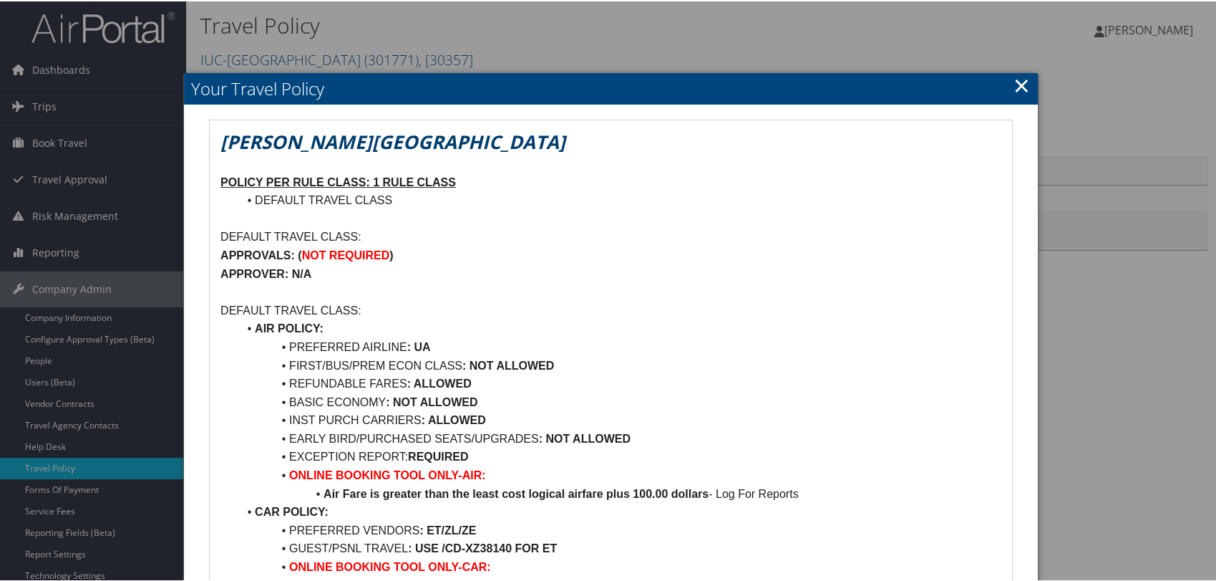
click at [1022, 92] on link "×" at bounding box center [1022, 83] width 16 height 29
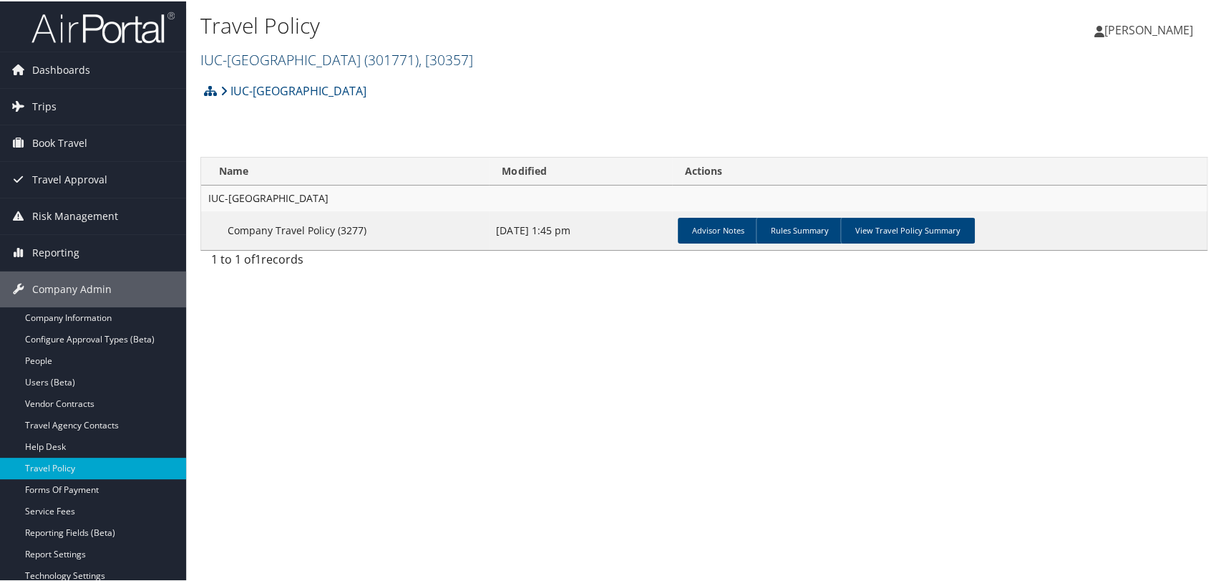
click at [457, 64] on span ", [ 30357 ]" at bounding box center [446, 58] width 54 height 19
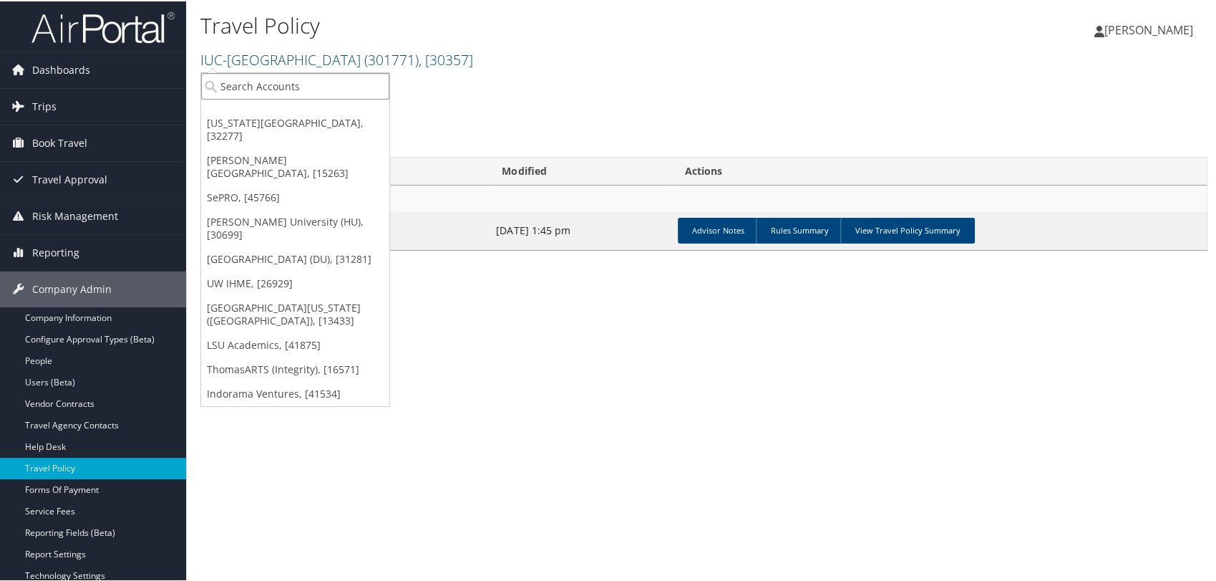
click at [304, 82] on input "search" at bounding box center [295, 85] width 188 height 26
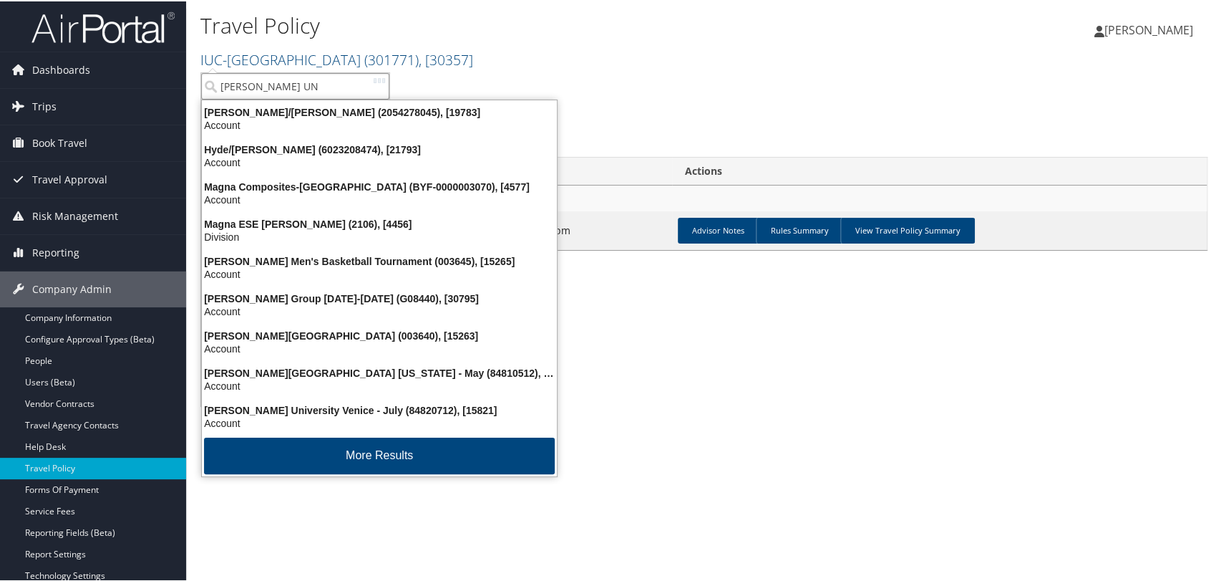
type input "TROY UNI"
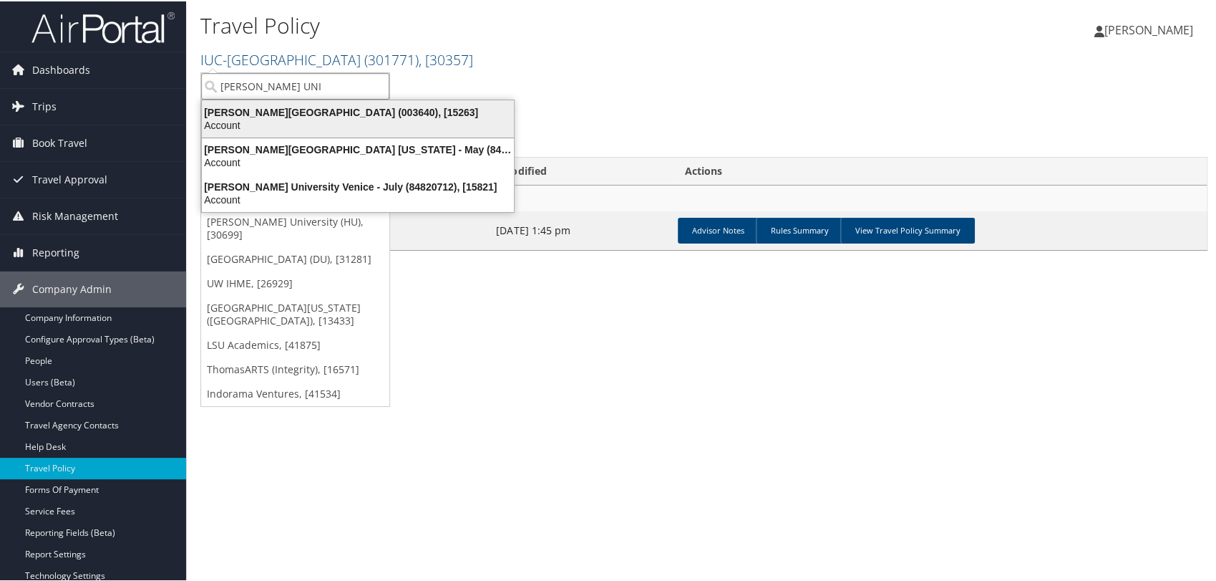
click at [298, 121] on div "Account" at bounding box center [357, 123] width 329 height 13
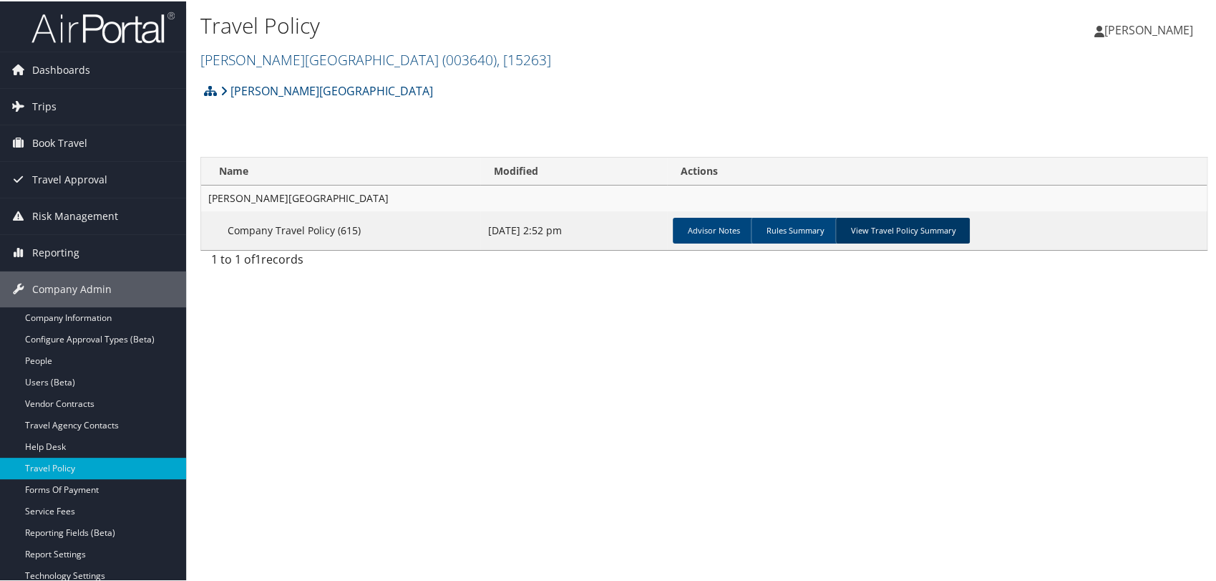
click at [890, 228] on link "View Travel Policy Summary" at bounding box center [902, 229] width 135 height 26
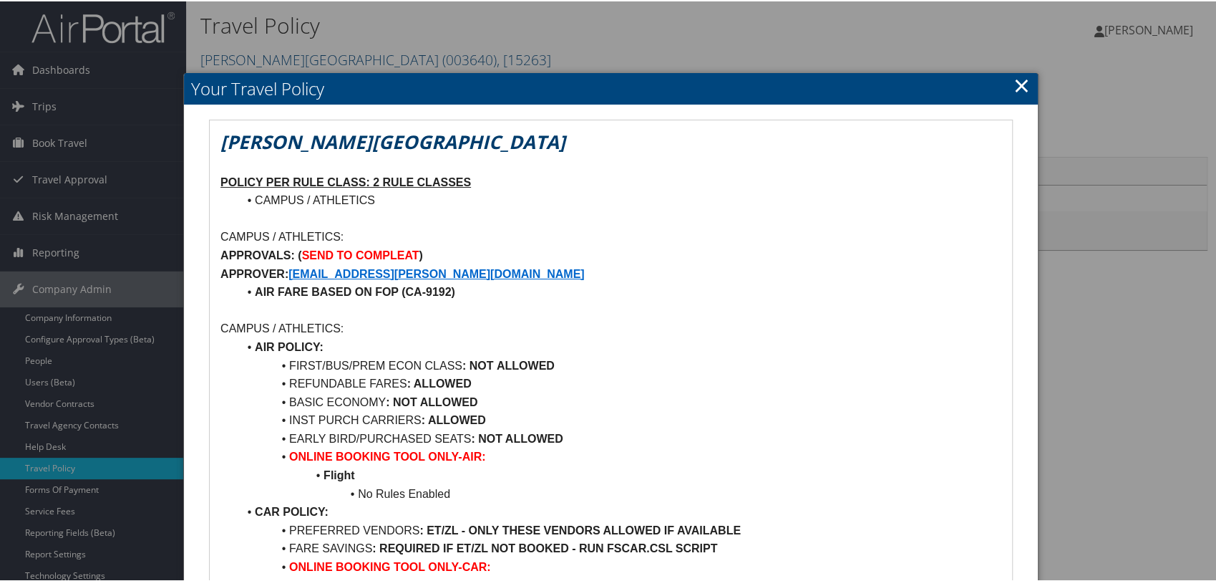
click at [1021, 84] on link "×" at bounding box center [1022, 83] width 16 height 29
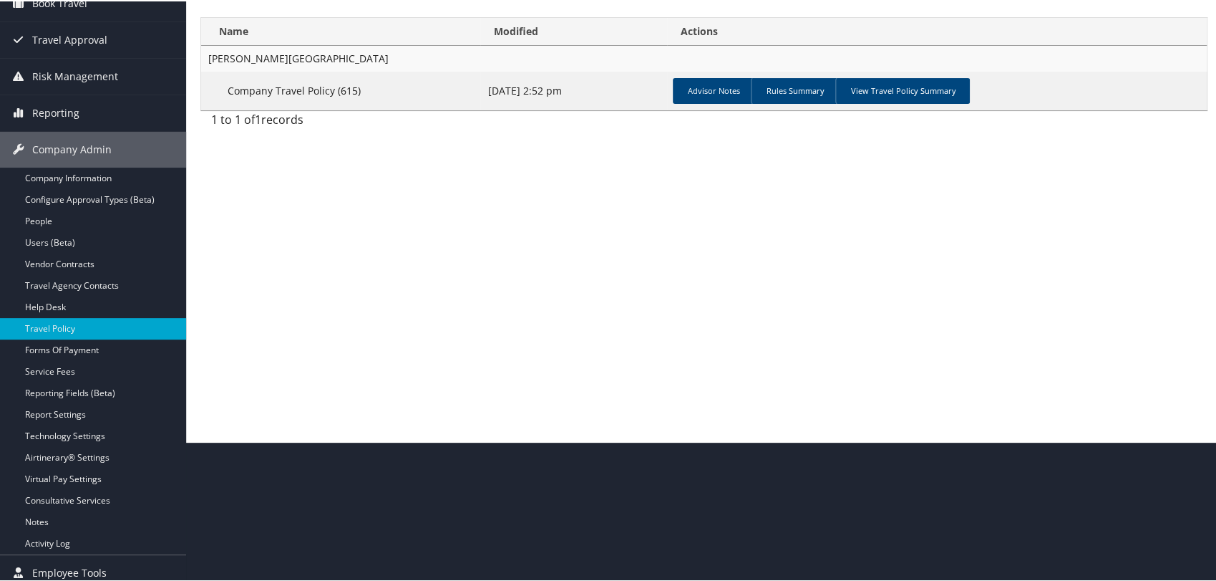
scroll to position [148, 0]
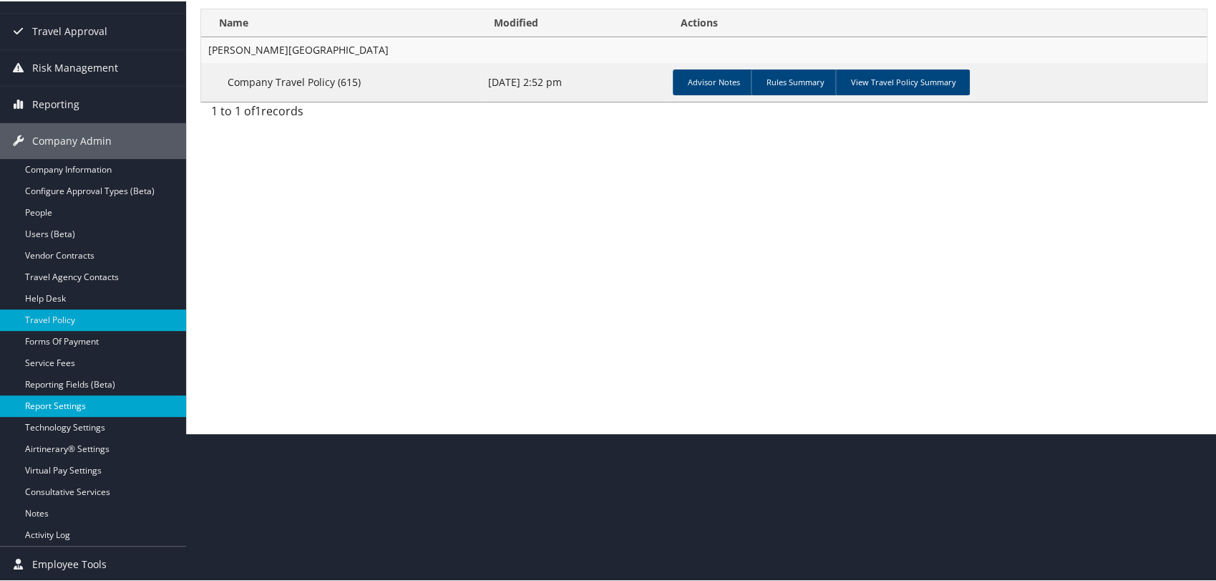
click at [51, 402] on link "Report Settings" at bounding box center [93, 404] width 186 height 21
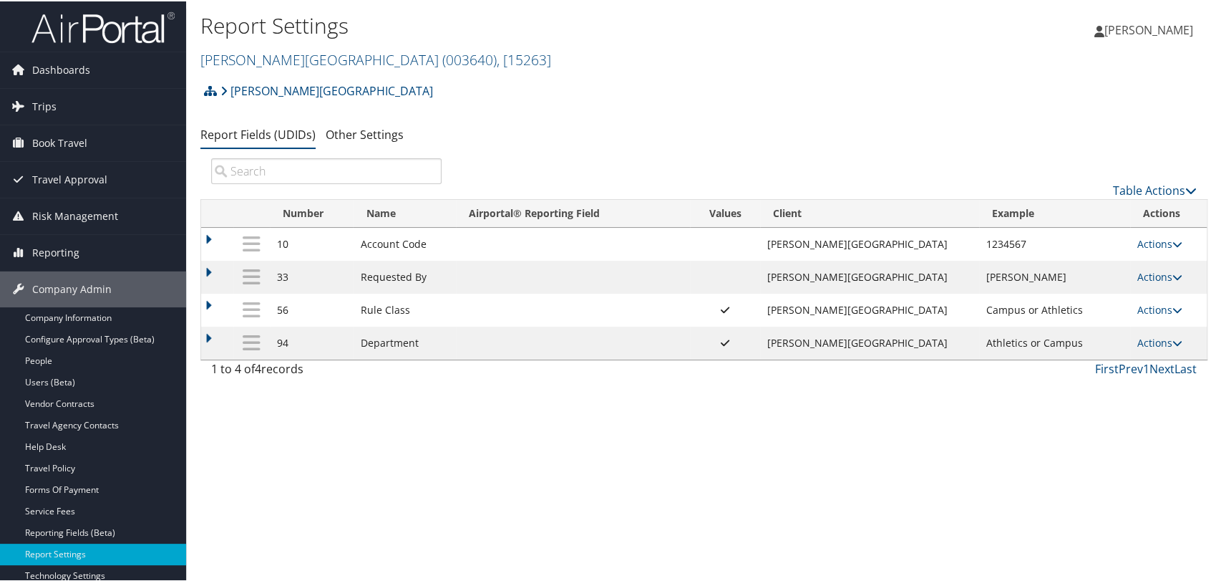
click at [206, 305] on td at bounding box center [217, 308] width 32 height 33
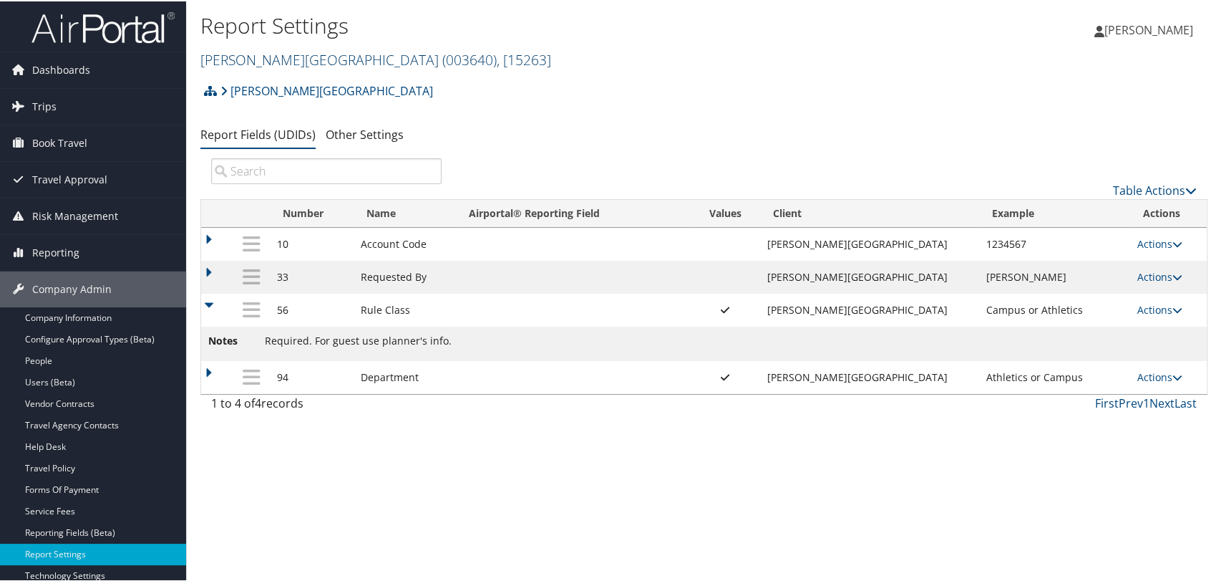
click at [275, 54] on link "Troy University ( 003640 ) , [ 15263 ]" at bounding box center [375, 58] width 351 height 19
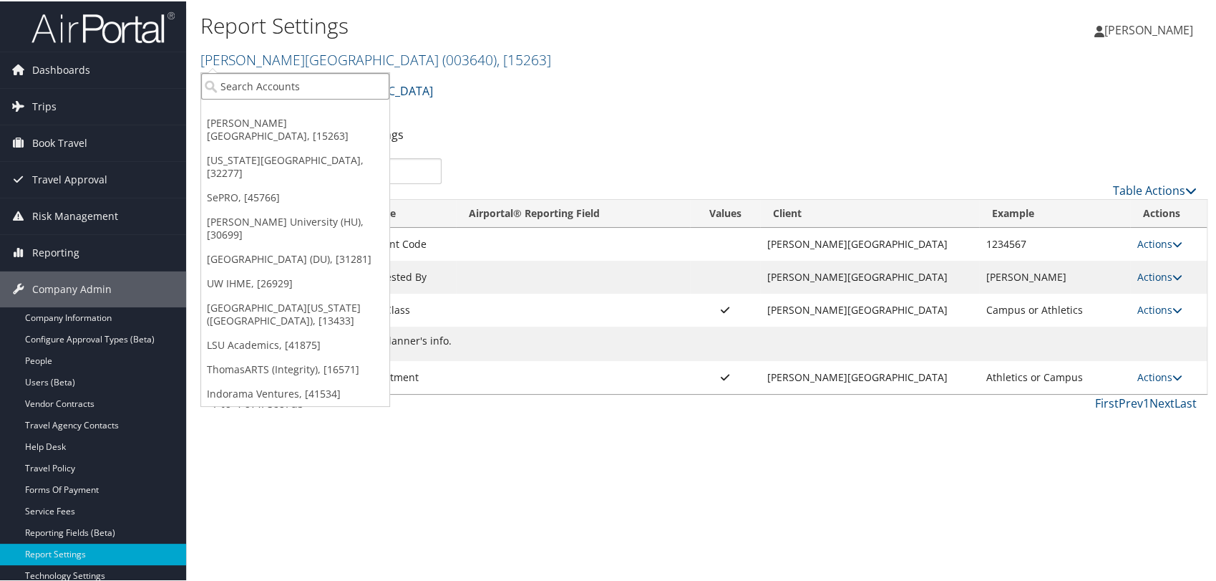
click at [279, 87] on input "search" at bounding box center [295, 85] width 188 height 26
click at [74, 463] on link "Travel Policy" at bounding box center [93, 466] width 186 height 21
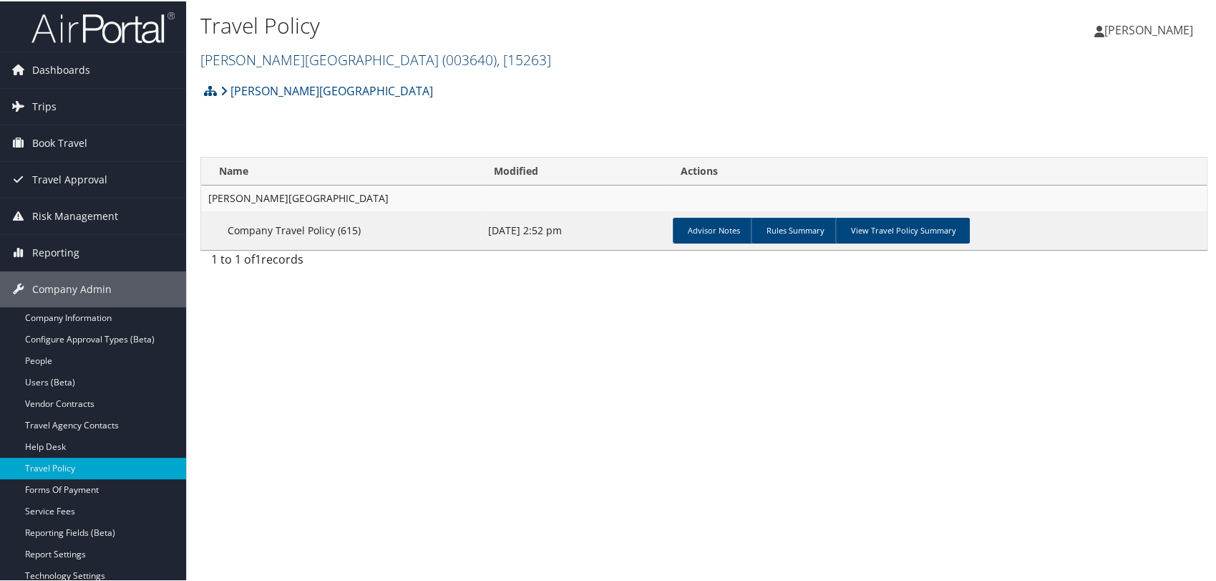
click at [497, 62] on span ", [ 15263 ]" at bounding box center [524, 58] width 54 height 19
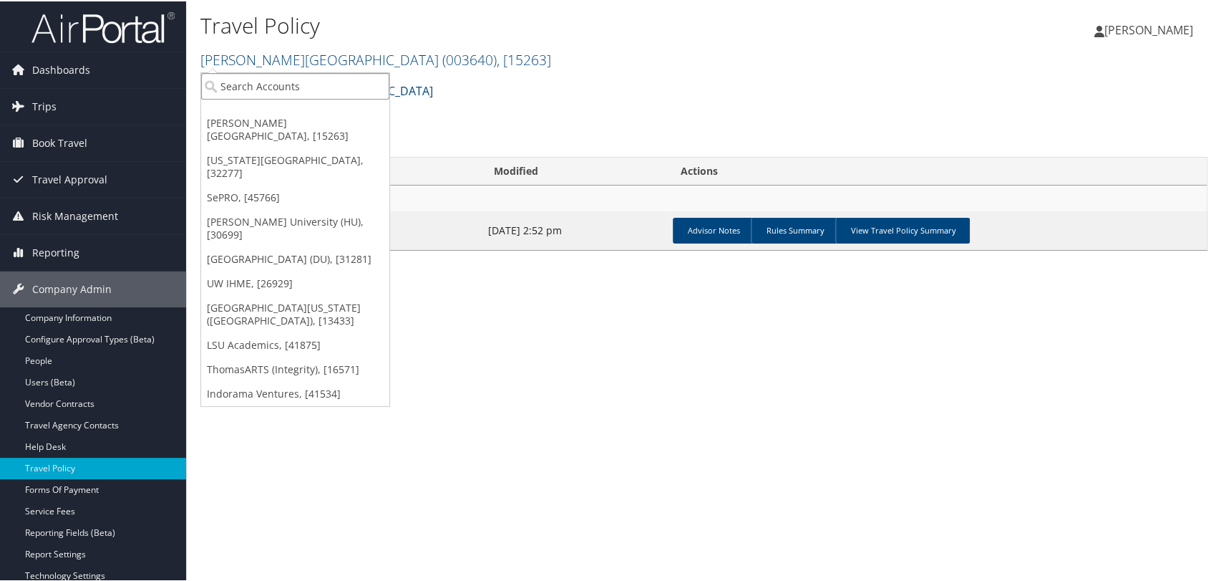
click at [304, 87] on input "search" at bounding box center [295, 85] width 188 height 26
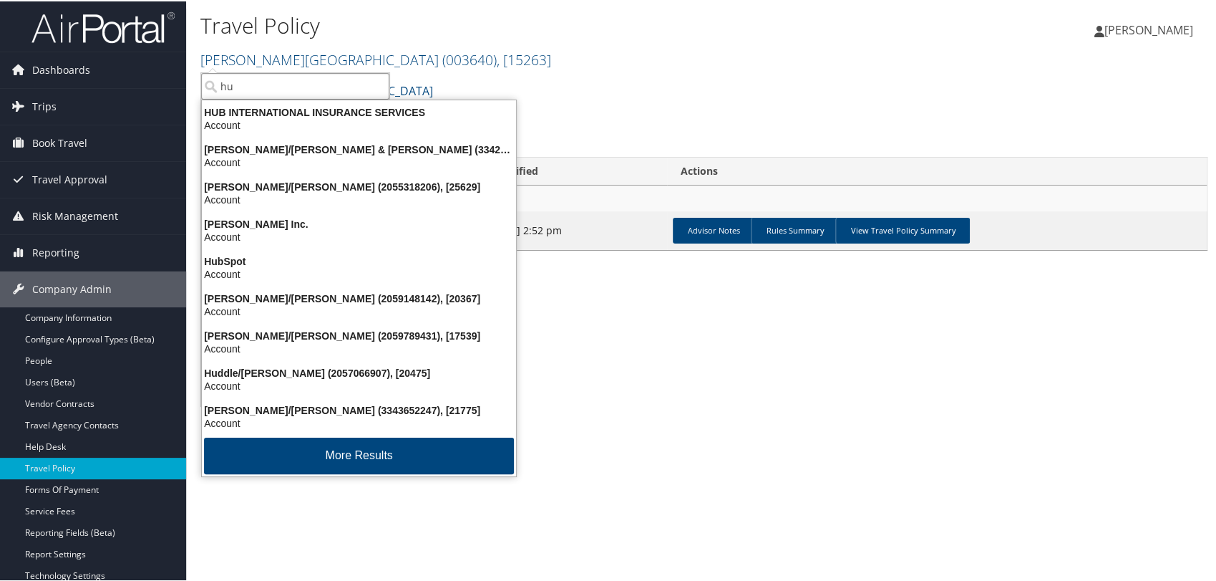
type input "h"
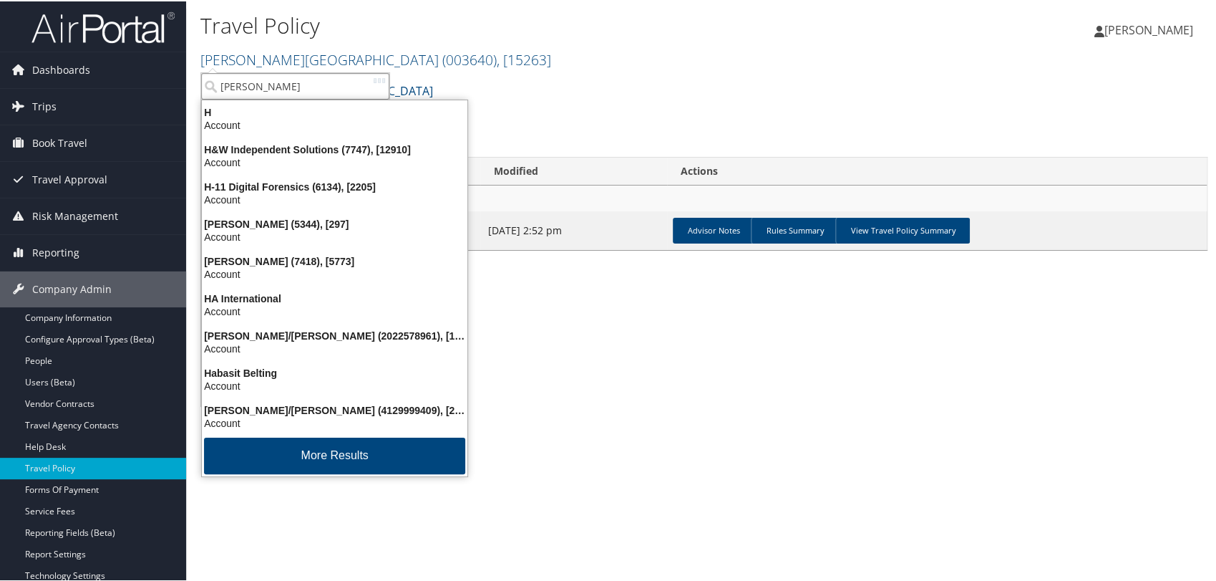
type input "HOWARD UN"
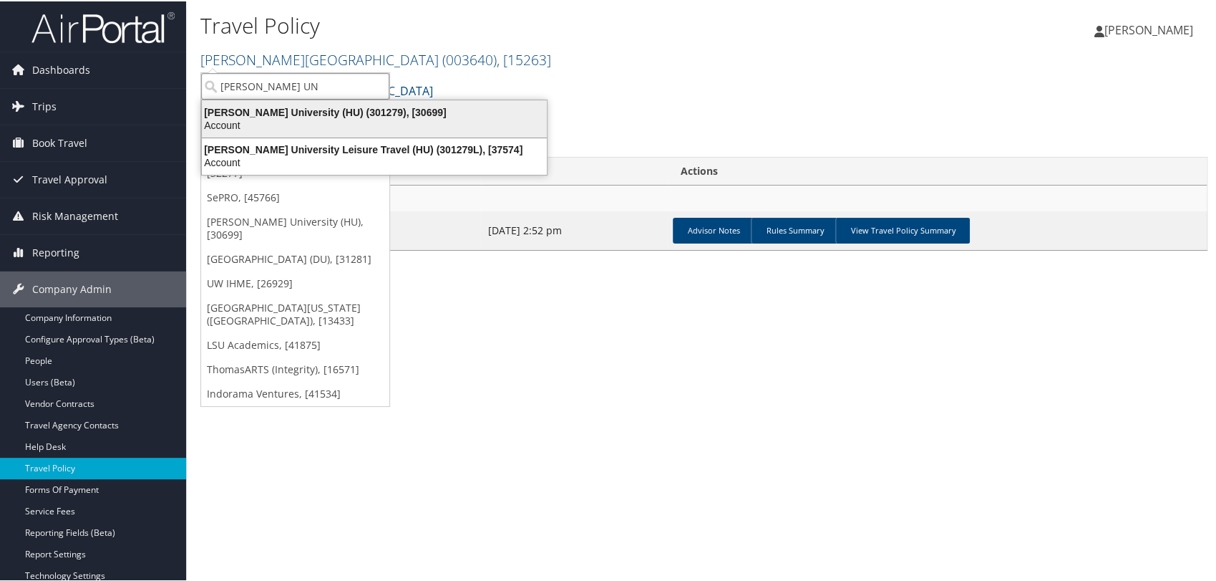
click at [292, 119] on div "Account" at bounding box center [374, 123] width 362 height 13
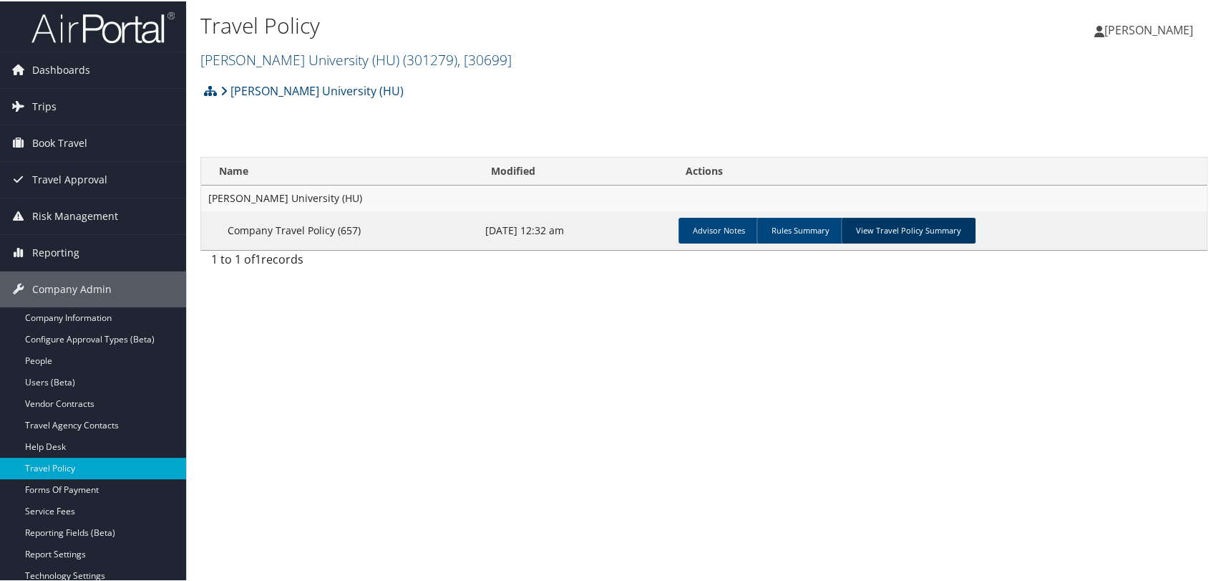
click at [928, 236] on link "View Travel Policy Summary" at bounding box center [908, 229] width 135 height 26
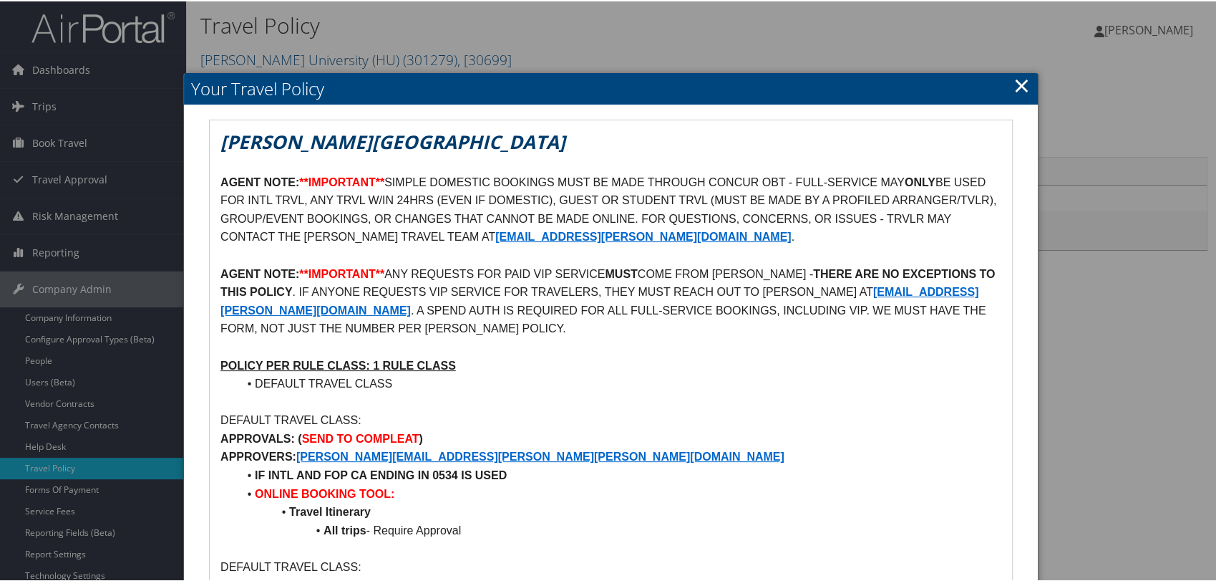
click at [1019, 83] on link "×" at bounding box center [1022, 83] width 16 height 29
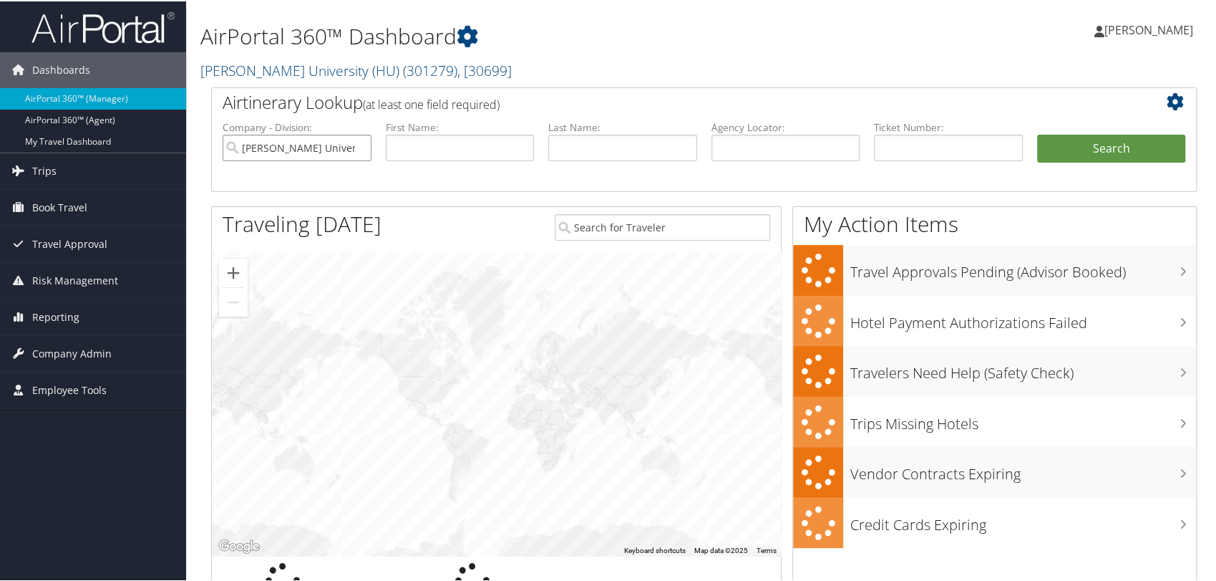
click at [359, 146] on input "Howard University (HU)" at bounding box center [297, 146] width 149 height 26
click at [782, 150] on input "text" at bounding box center [786, 146] width 149 height 26
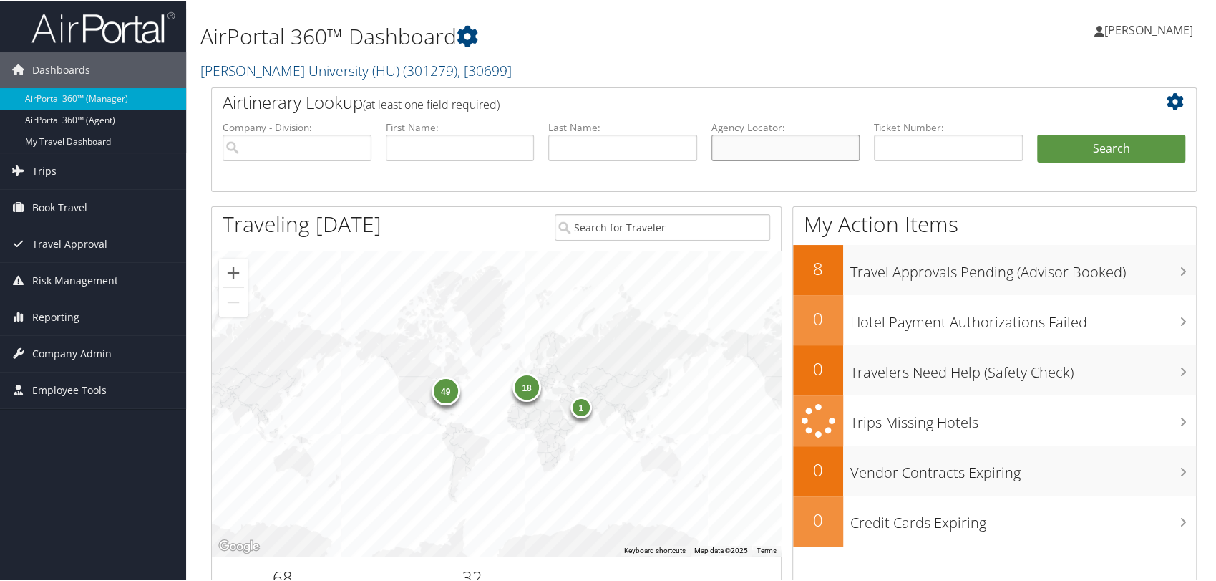
paste input "DL6YQK"
type input "DL6YQK"
click at [1037, 133] on button "Search" at bounding box center [1111, 147] width 149 height 29
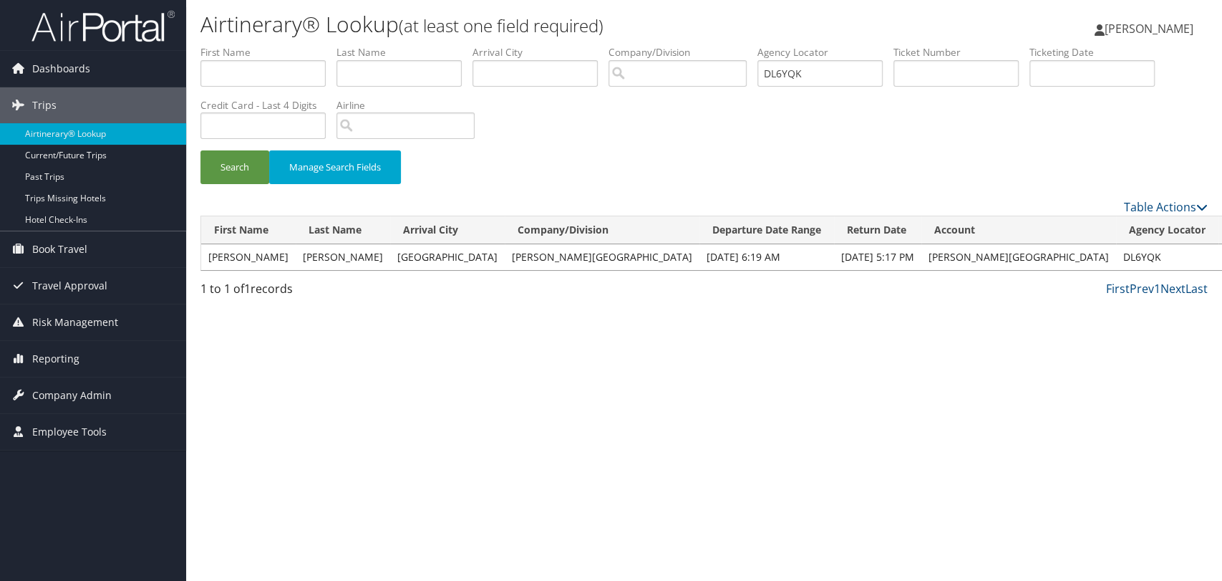
click at [1221, 256] on link "View" at bounding box center [1237, 257] width 22 height 14
click at [11, 389] on icon at bounding box center [17, 394] width 21 height 21
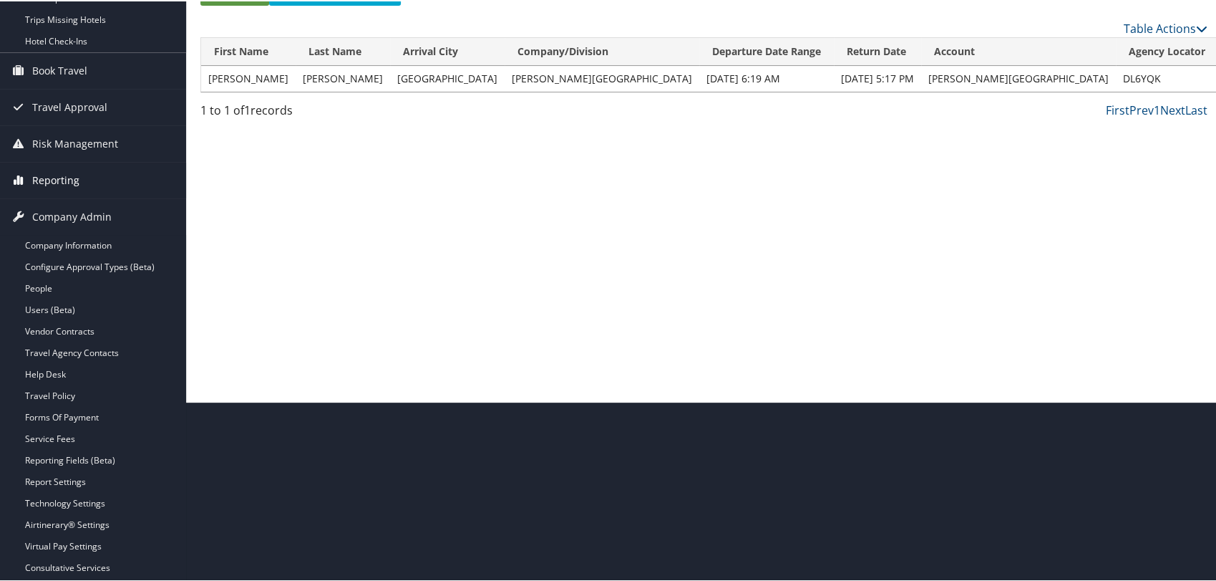
scroll to position [176, 0]
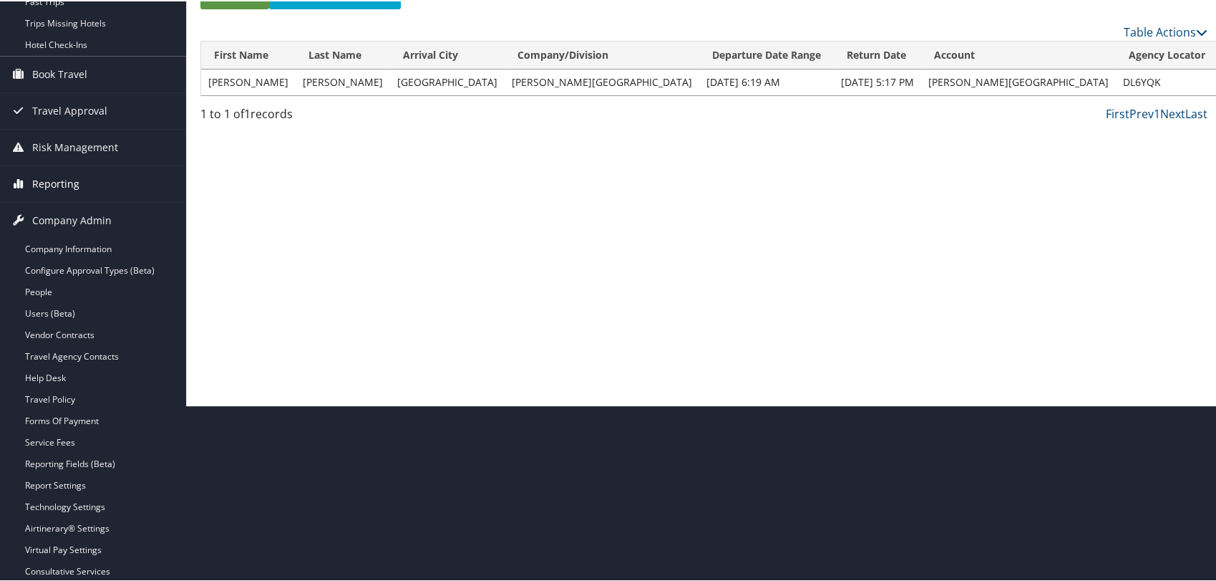
click at [62, 179] on span "Reporting" at bounding box center [55, 183] width 47 height 36
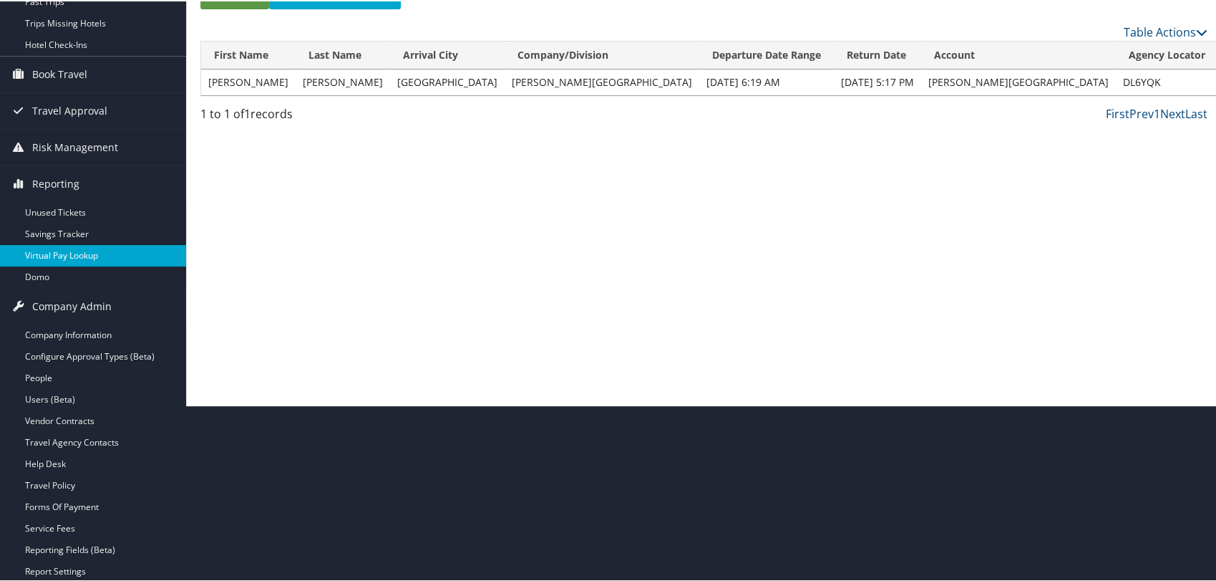
click at [81, 256] on link "Virtual Pay Lookup" at bounding box center [93, 253] width 186 height 21
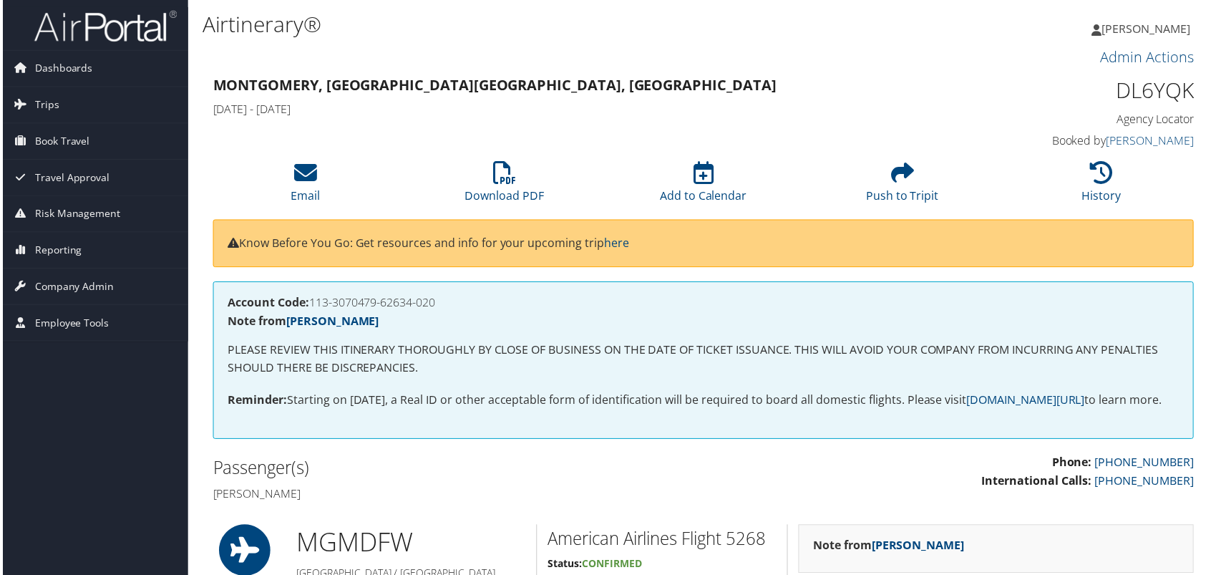
drag, startPoint x: 304, startPoint y: 513, endPoint x: 214, endPoint y: 522, distance: 89.9
click at [214, 509] on div "Passenger(s) [PERSON_NAME]" at bounding box center [452, 482] width 504 height 54
copy h4 "[PERSON_NAME]"
click at [493, 188] on link "Download PDF" at bounding box center [504, 187] width 79 height 34
click at [13, 288] on icon at bounding box center [17, 286] width 21 height 21
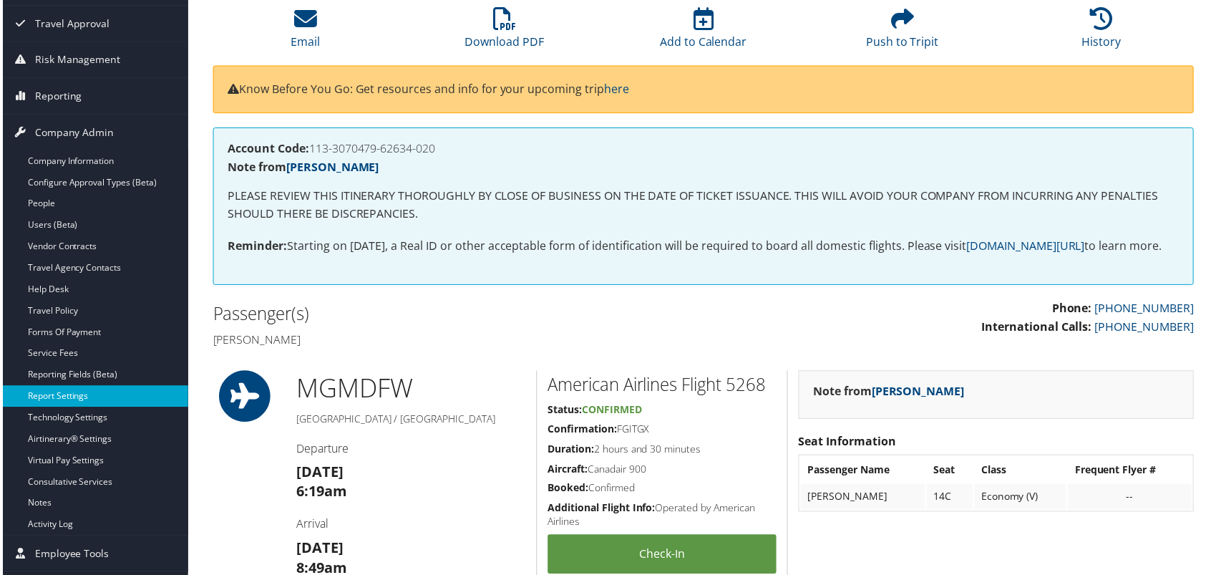
scroll to position [159, 0]
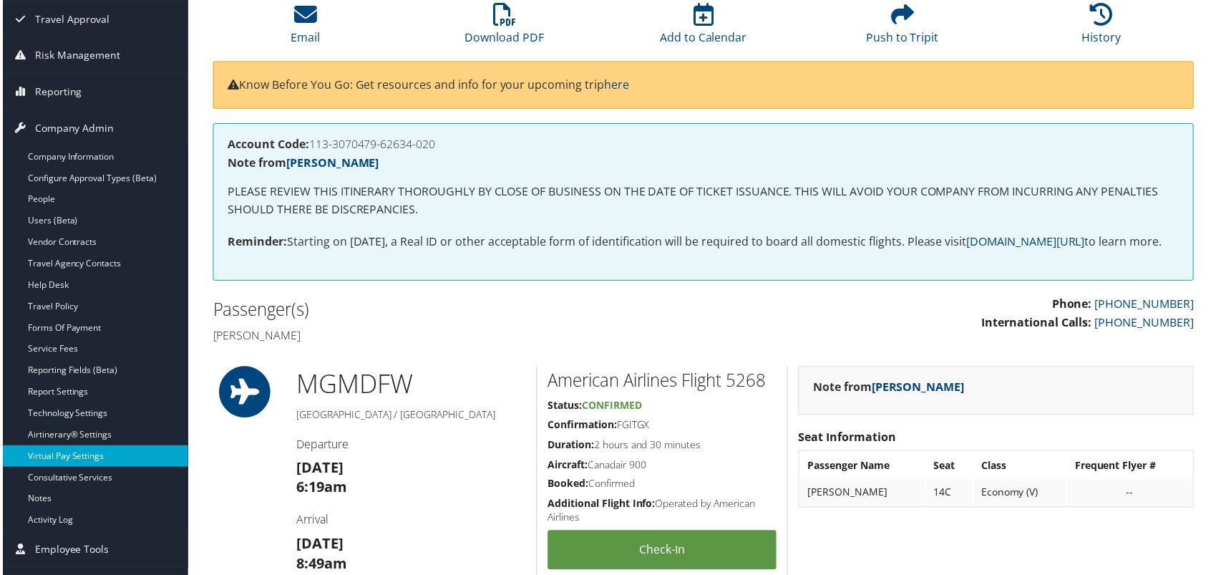
click at [84, 457] on link "Virtual Pay Settings" at bounding box center [93, 457] width 186 height 21
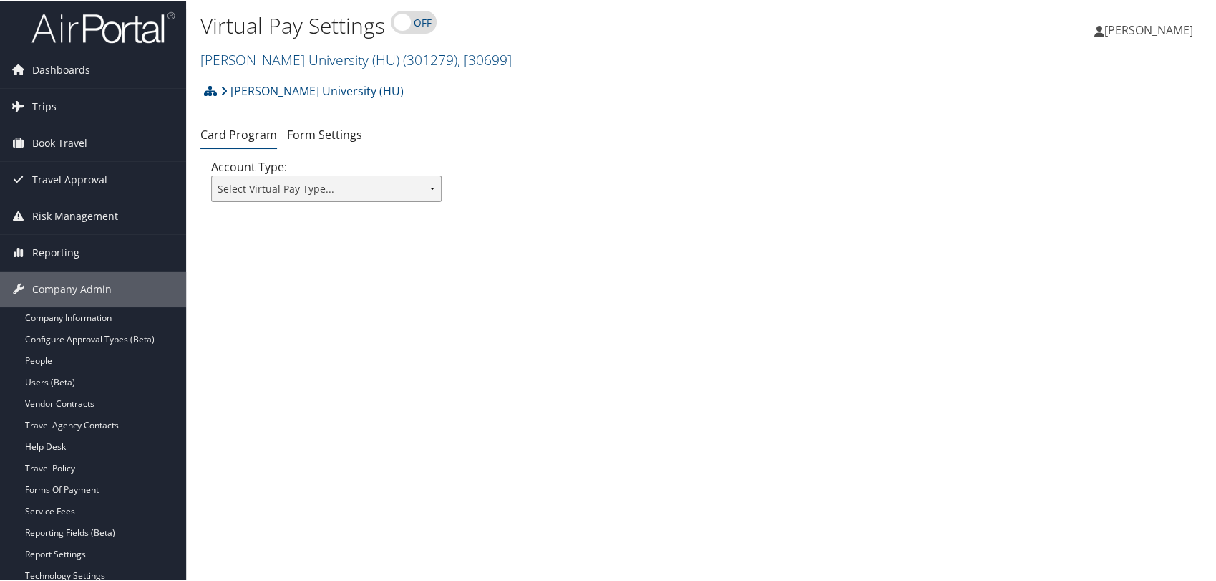
click at [427, 181] on select "Select Virtual Pay Type... Virtual Pay Lite WEX US Bank Comdata Airplus" at bounding box center [326, 187] width 231 height 26
select select "0"
click at [211, 174] on select "Select Virtual Pay Type... Virtual Pay Lite WEX US Bank Comdata Airplus" at bounding box center [326, 187] width 231 height 26
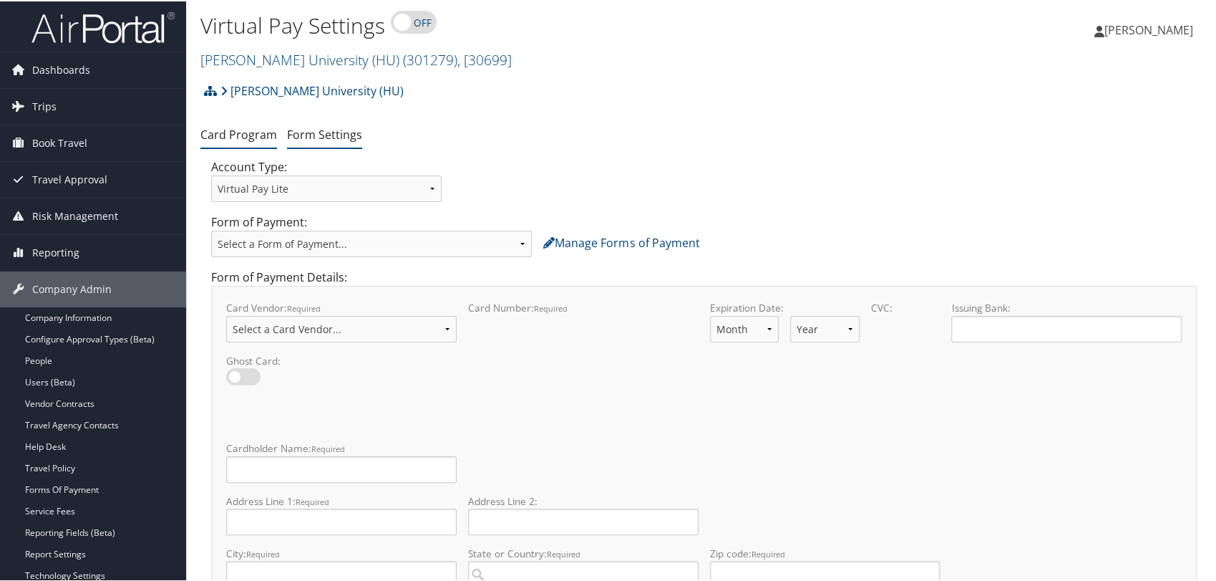
click at [309, 133] on link "Form Settings" at bounding box center [324, 133] width 75 height 16
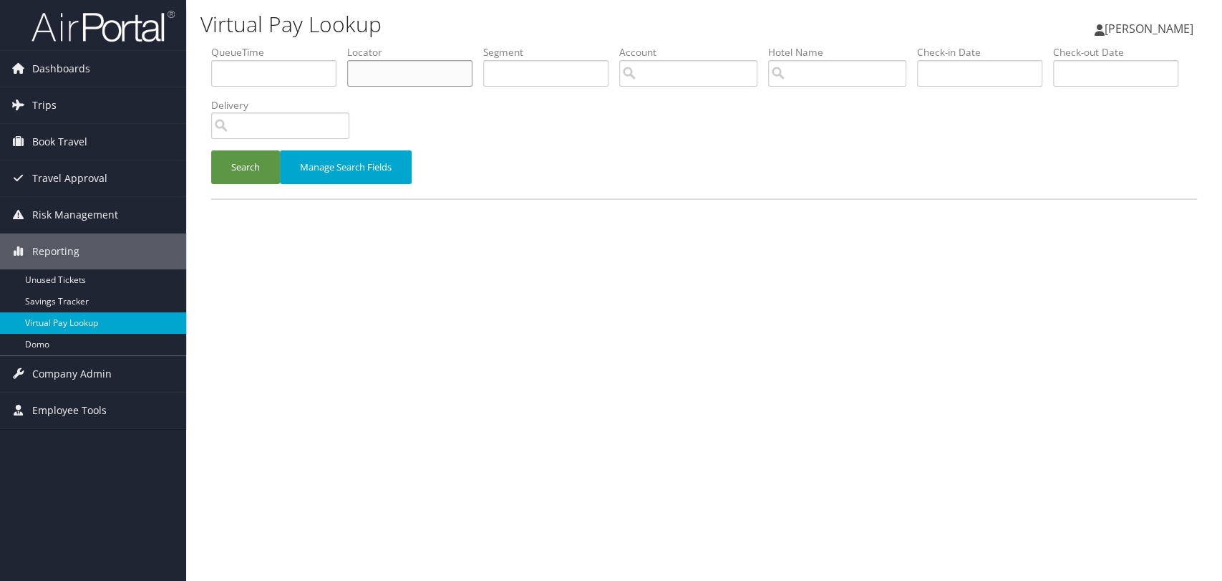
click at [360, 81] on input "text" at bounding box center [409, 73] width 125 height 26
paste input "D7QSCN"
type input "D7QSCN"
click at [253, 168] on button "Search" at bounding box center [245, 167] width 69 height 34
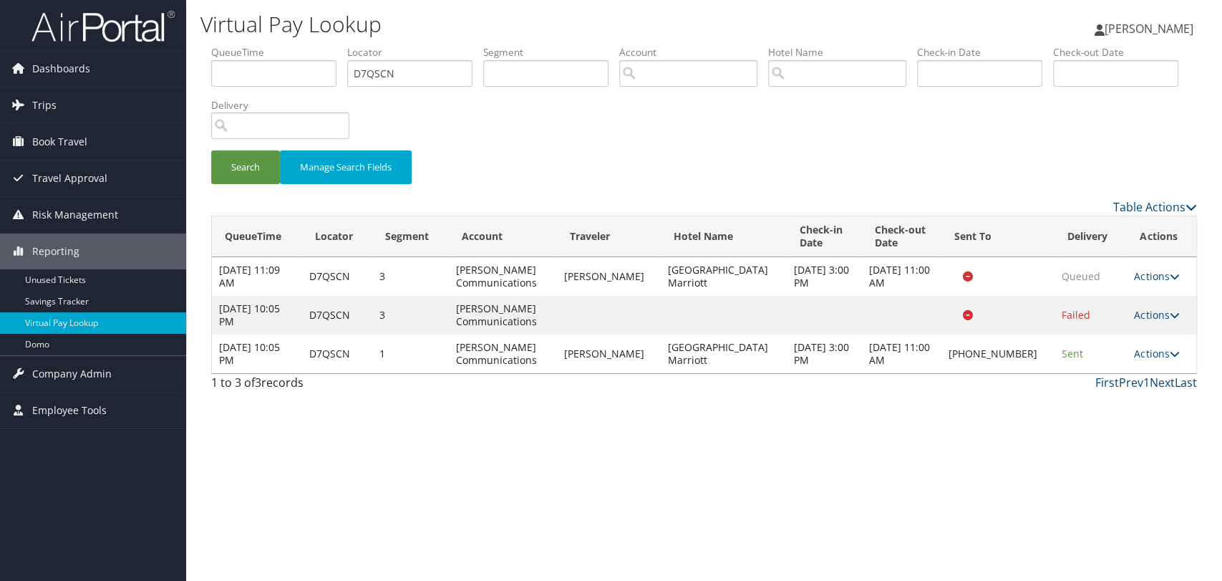
click at [559, 472] on div "Virtual Pay Lookup Ayush Kapoor Ayush Kapoor My Settings Travel Agency Contacts…" at bounding box center [704, 290] width 1036 height 581
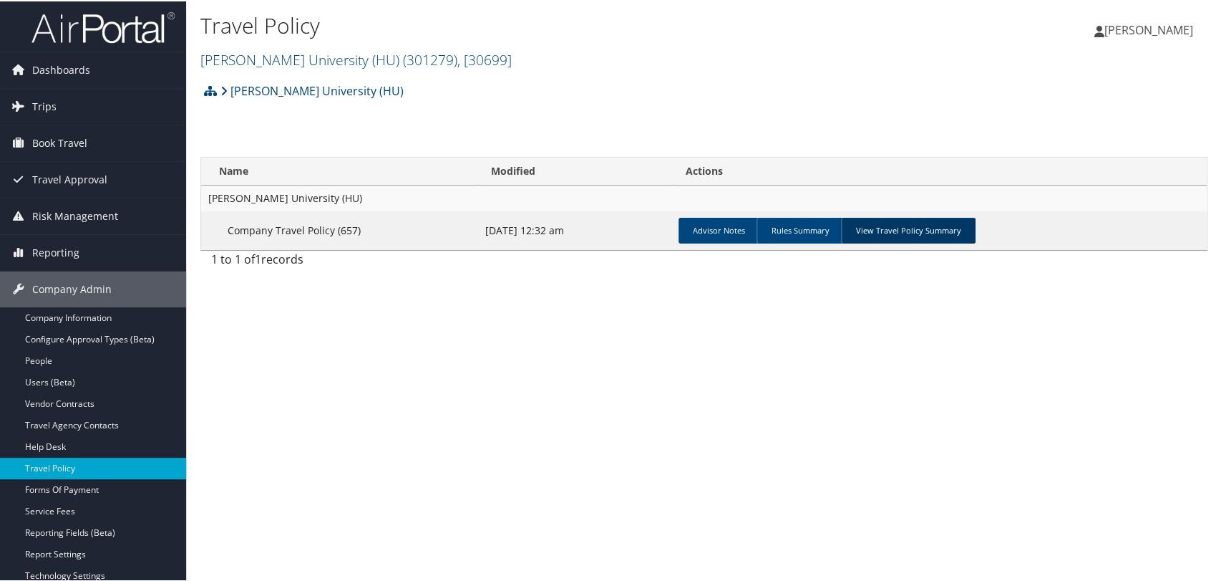
click at [898, 220] on link "View Travel Policy Summary" at bounding box center [908, 229] width 135 height 26
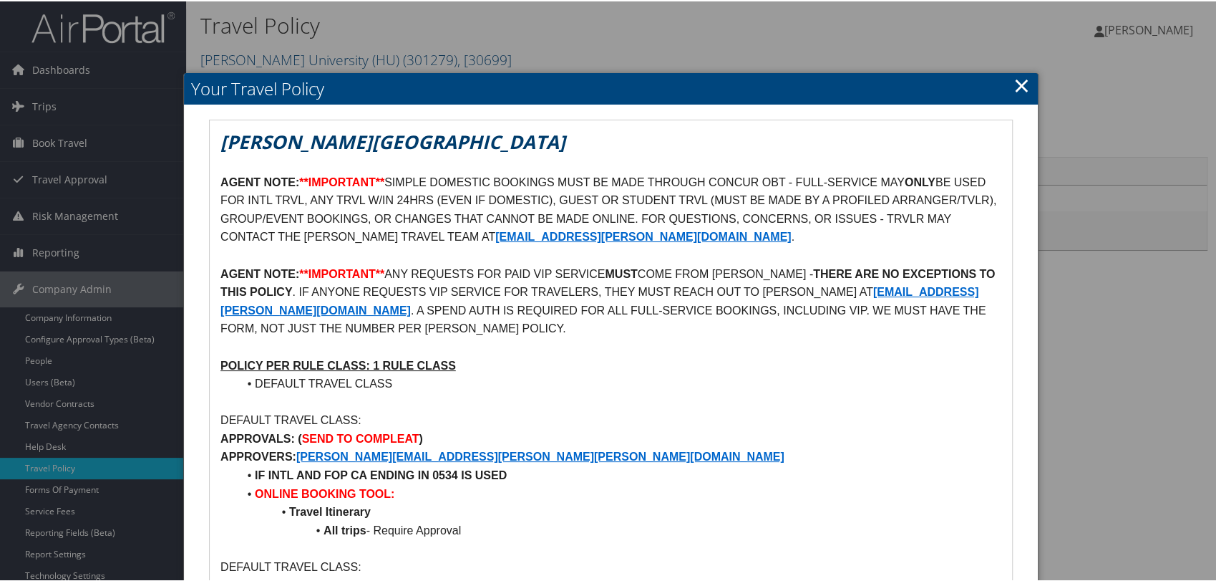
click at [1014, 89] on link "×" at bounding box center [1022, 83] width 16 height 29
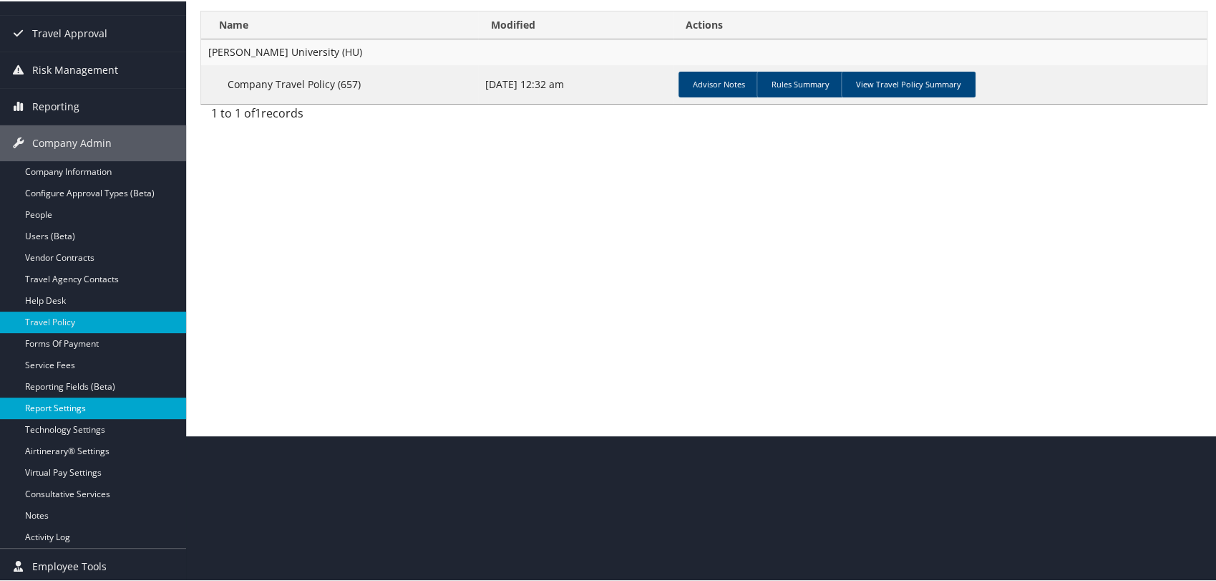
scroll to position [148, 0]
